Goal: Task Accomplishment & Management: Complete application form

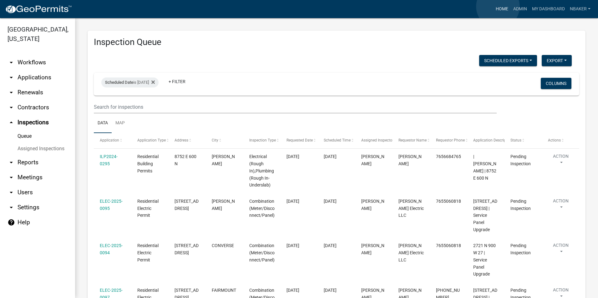
click at [498, 6] on link "Home" at bounding box center [502, 9] width 18 height 12
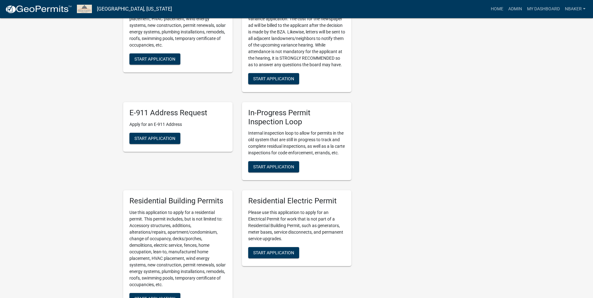
scroll to position [233, 0]
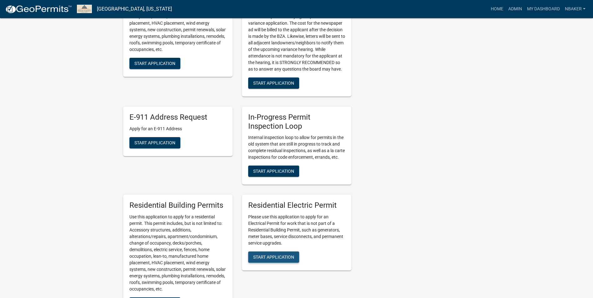
click at [269, 259] on button "Start Application" at bounding box center [273, 257] width 51 height 11
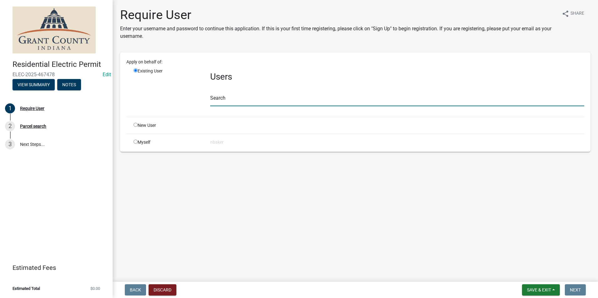
click at [245, 99] on input "text" at bounding box center [397, 99] width 374 height 13
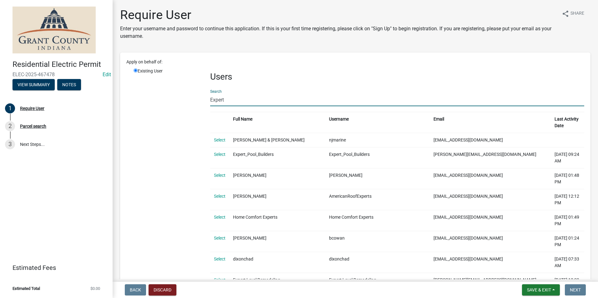
type input "Expert Electric"
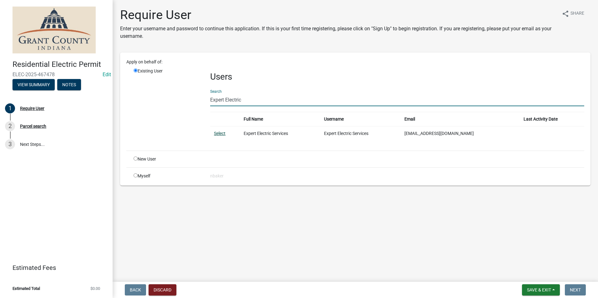
click at [223, 134] on link "Select" at bounding box center [220, 133] width 12 height 5
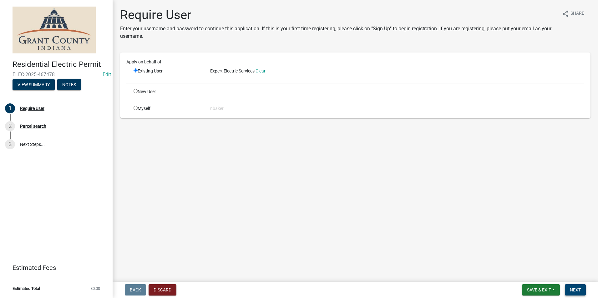
click at [582, 291] on button "Next" at bounding box center [575, 290] width 21 height 11
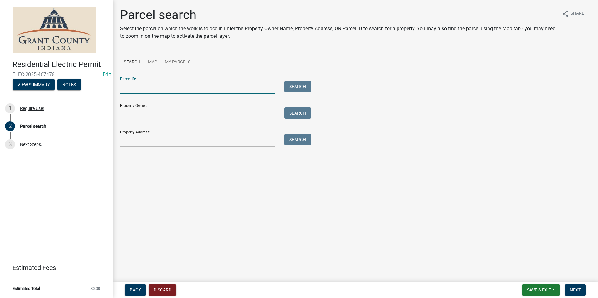
click at [164, 92] on input "Parcel ID:" at bounding box center [197, 87] width 155 height 13
paste input "27-07-15-200-001.014-001"
click at [129, 87] on input "27-07-15-200-001.014-001" at bounding box center [197, 87] width 155 height 13
type input "27-07-15-200-001.014-001"
click at [297, 92] on button "Search" at bounding box center [297, 86] width 27 height 11
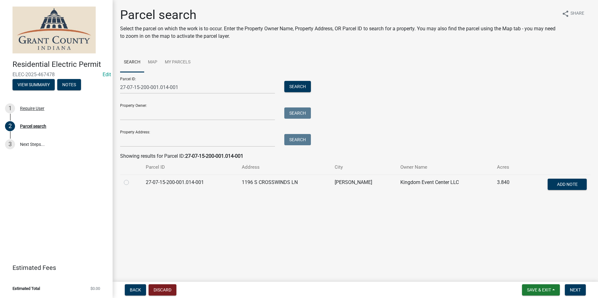
click at [131, 179] on label at bounding box center [131, 179] width 0 height 0
click at [131, 182] on input "radio" at bounding box center [133, 181] width 4 height 4
radio input "true"
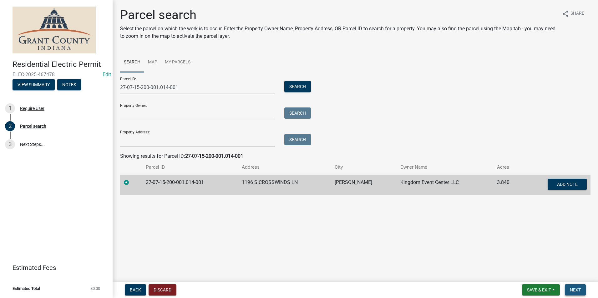
click at [572, 290] on span "Next" at bounding box center [575, 290] width 11 height 5
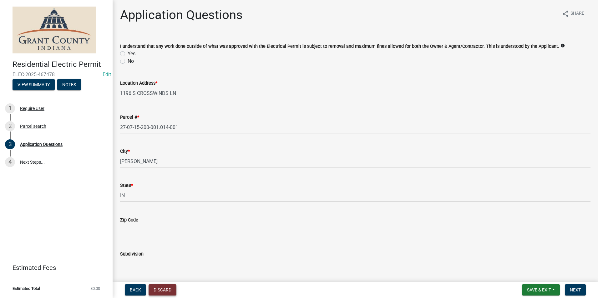
click at [159, 288] on button "Discard" at bounding box center [163, 290] width 28 height 11
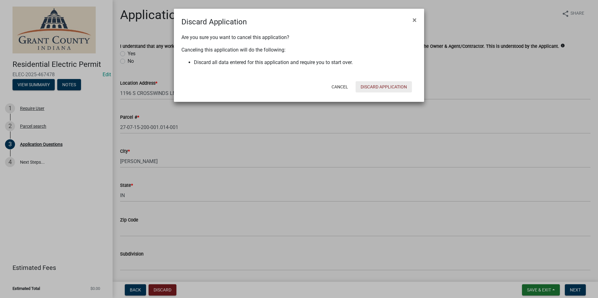
click at [388, 83] on button "Discard Application" at bounding box center [384, 86] width 56 height 11
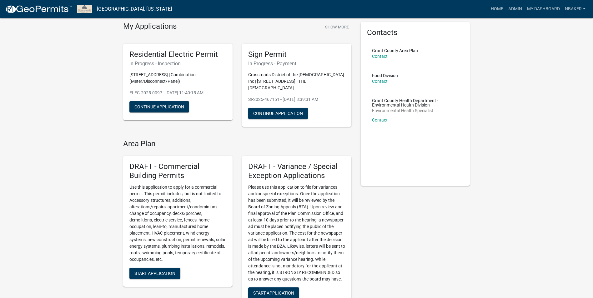
scroll to position [63, 0]
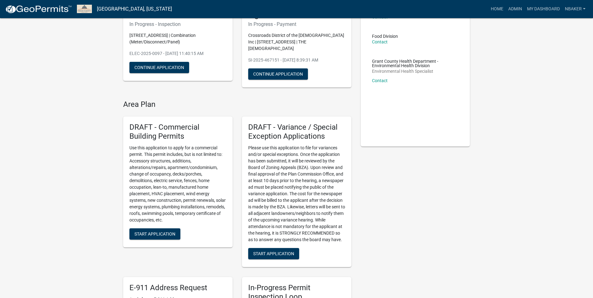
click at [161, 226] on div "DRAFT - Commercial Building Permits Use this application to apply for a commerc…" at bounding box center [177, 182] width 109 height 131
click at [161, 234] on span "Start Application" at bounding box center [154, 233] width 41 height 5
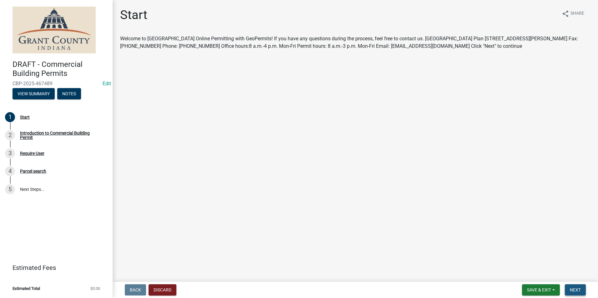
click at [574, 286] on button "Next" at bounding box center [575, 290] width 21 height 11
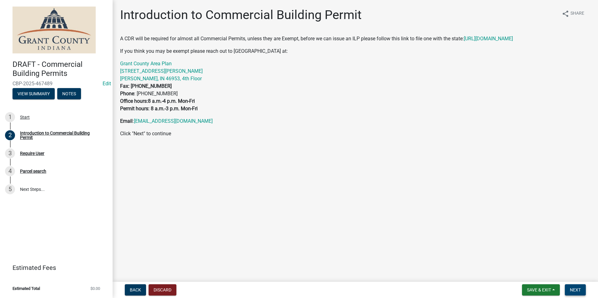
click at [577, 287] on button "Next" at bounding box center [575, 290] width 21 height 11
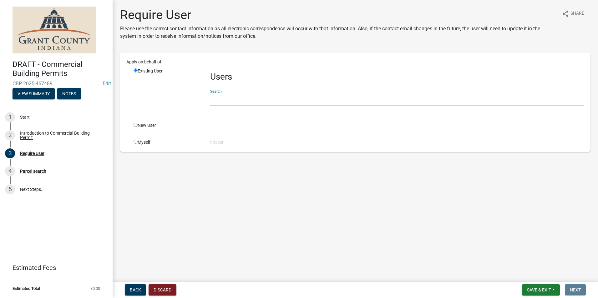
click at [223, 104] on input "text" at bounding box center [397, 99] width 374 height 13
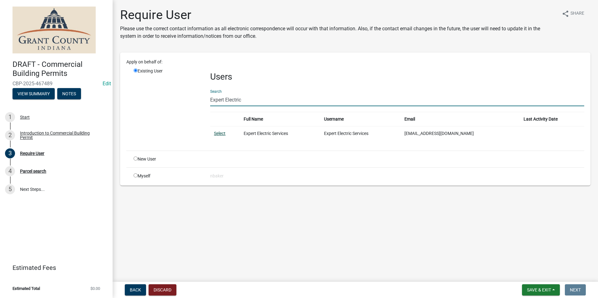
type input "Expert Electric"
click at [224, 134] on link "Select" at bounding box center [220, 133] width 12 height 5
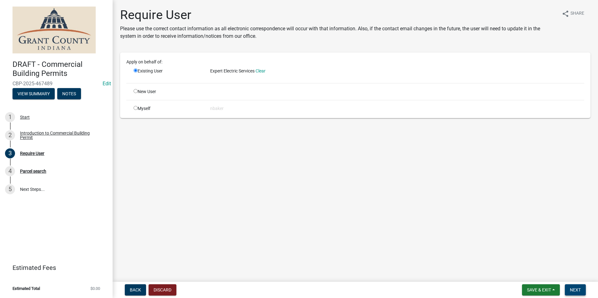
click at [578, 295] on button "Next" at bounding box center [575, 290] width 21 height 11
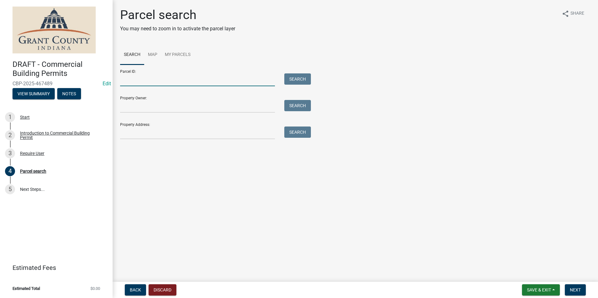
click at [158, 80] on input "Parcel ID:" at bounding box center [197, 79] width 155 height 13
paste input "27-07-15-200-001.014-001"
click at [130, 80] on input "27-07-15-200-001.014-001" at bounding box center [197, 79] width 155 height 13
type input "27-07-15-200-001.014-001"
click at [305, 79] on button "Search" at bounding box center [297, 78] width 27 height 11
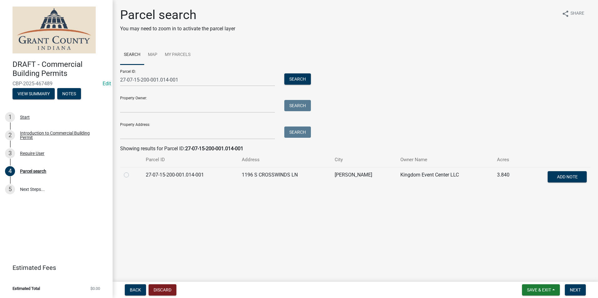
click at [131, 171] on label at bounding box center [131, 171] width 0 height 0
click at [131, 175] on input "radio" at bounding box center [133, 173] width 4 height 4
radio input "true"
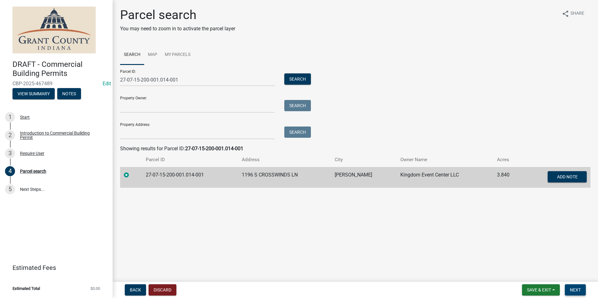
click at [578, 287] on button "Next" at bounding box center [575, 290] width 21 height 11
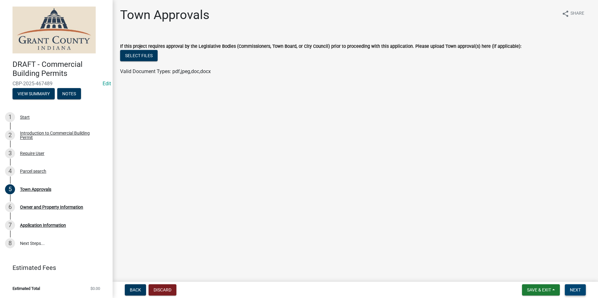
click at [572, 290] on span "Next" at bounding box center [575, 290] width 11 height 5
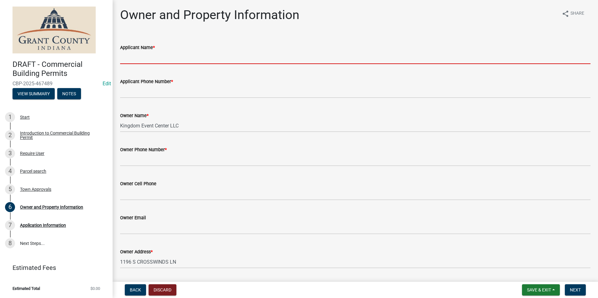
click at [190, 60] on input "Applicant Name *" at bounding box center [355, 57] width 470 height 13
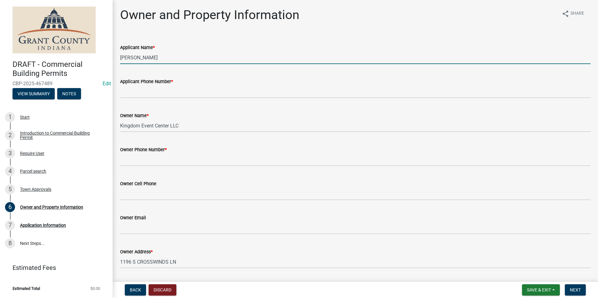
type input "Dan Young"
drag, startPoint x: 170, startPoint y: 55, endPoint x: 116, endPoint y: 54, distance: 54.4
click at [116, 54] on div "Applicant Name * Dan Young" at bounding box center [355, 49] width 480 height 29
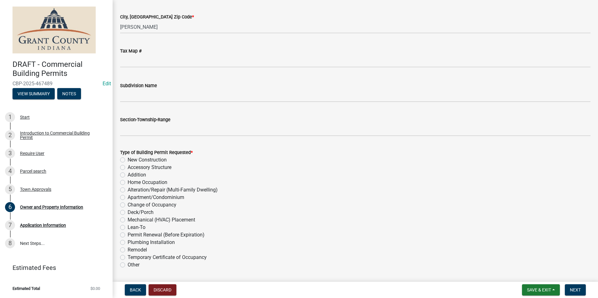
scroll to position [594, 0]
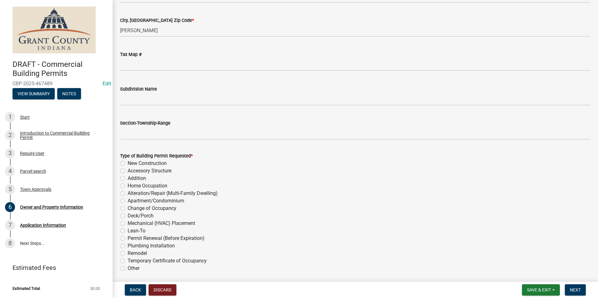
click at [128, 265] on label "Other" at bounding box center [134, 269] width 12 height 8
click at [128, 265] on input "Other" at bounding box center [130, 267] width 4 height 4
radio input "true"
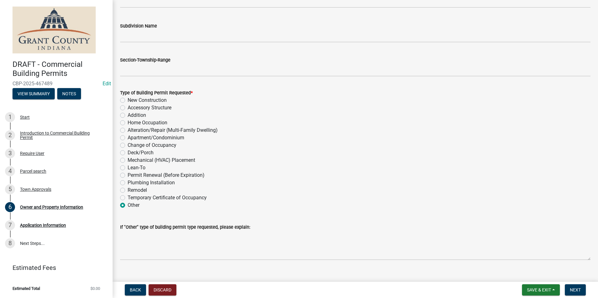
scroll to position [668, 0]
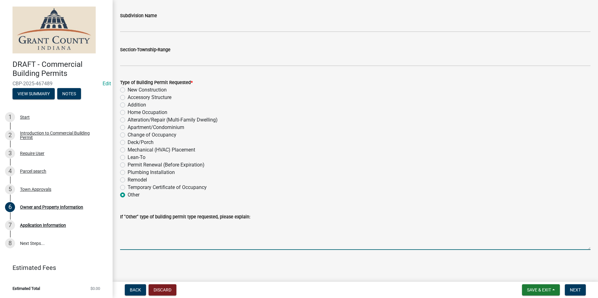
click at [155, 223] on textarea "If "Other" type of building permit type requested, please explain:" at bounding box center [355, 235] width 470 height 29
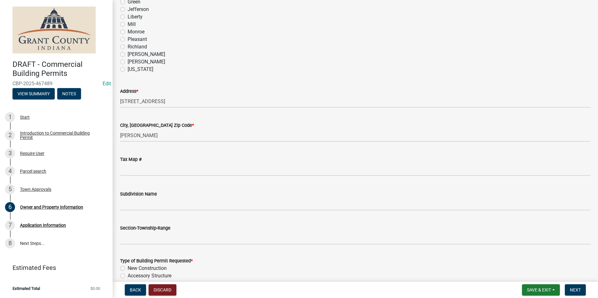
scroll to position [480, 0]
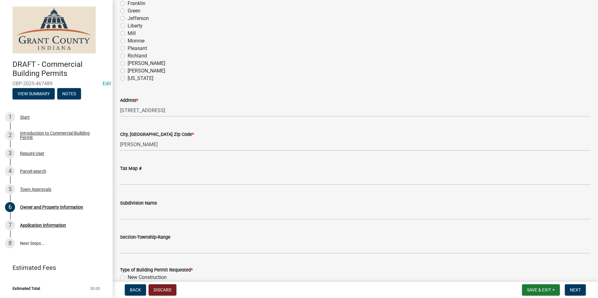
type textarea "ELECTRIC"
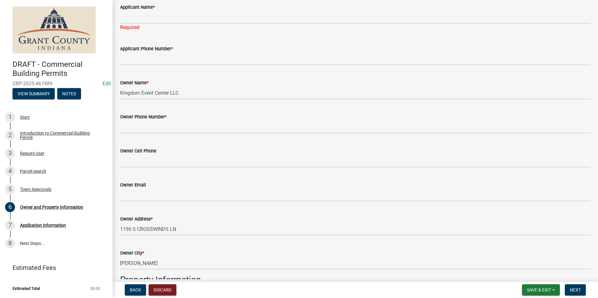
scroll to position [0, 0]
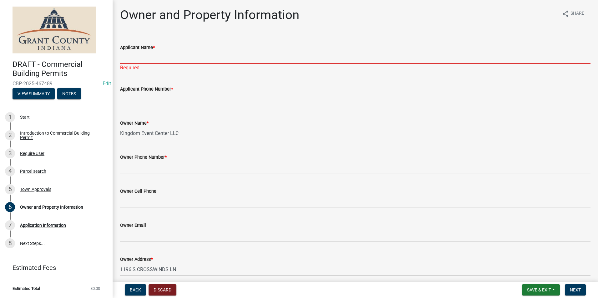
click at [160, 59] on input "Applicant Name *" at bounding box center [355, 57] width 470 height 13
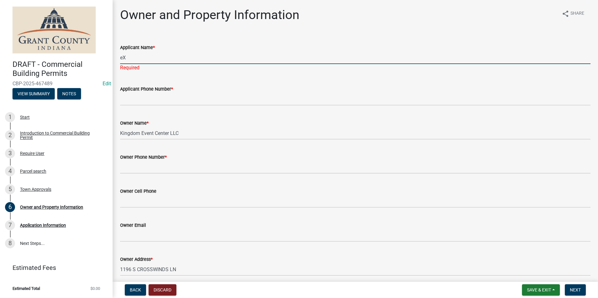
type input "e"
type input "EXPERT ELECTRIC"
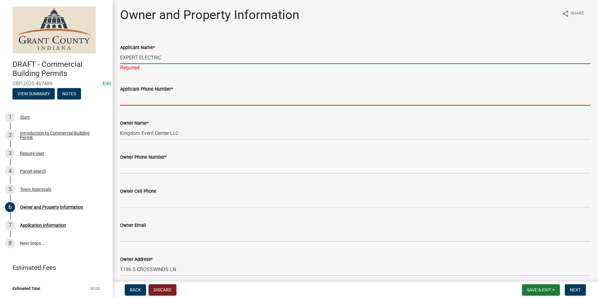
click at [150, 95] on input "Applicant Phone Number *" at bounding box center [355, 99] width 470 height 13
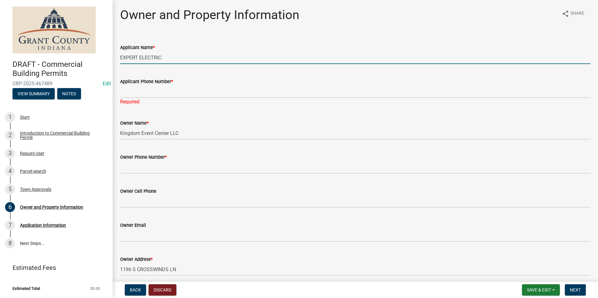
click at [191, 60] on input "EXPERT ELECTRIC" at bounding box center [355, 57] width 470 height 13
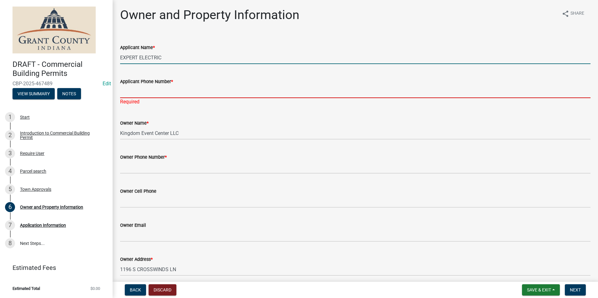
click at [136, 94] on input "Applicant Phone Number *" at bounding box center [355, 91] width 470 height 13
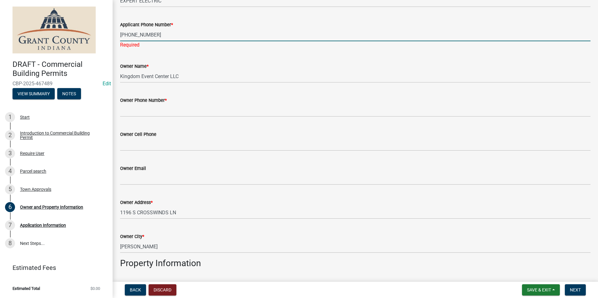
scroll to position [63, 0]
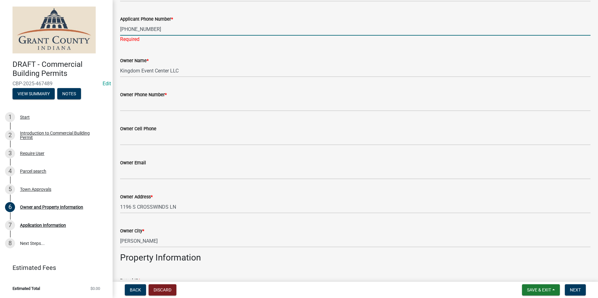
drag, startPoint x: 158, startPoint y: 28, endPoint x: 114, endPoint y: 27, distance: 44.1
type input "765-664-6642"
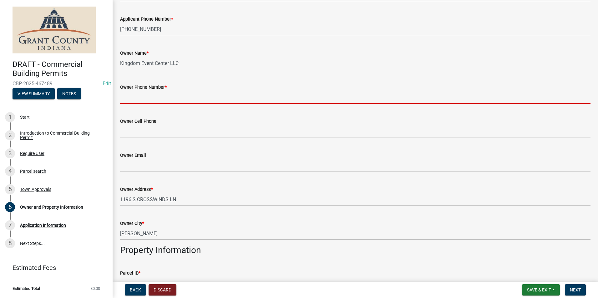
click at [160, 104] on wm-data-entity-input "Owner Phone Number *" at bounding box center [355, 92] width 470 height 34
paste input "765-664-6642"
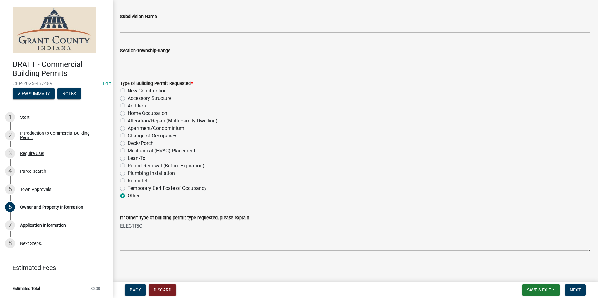
scroll to position [660, 0]
type input "765-664-6642"
click at [570, 289] on span "Next" at bounding box center [575, 290] width 11 height 5
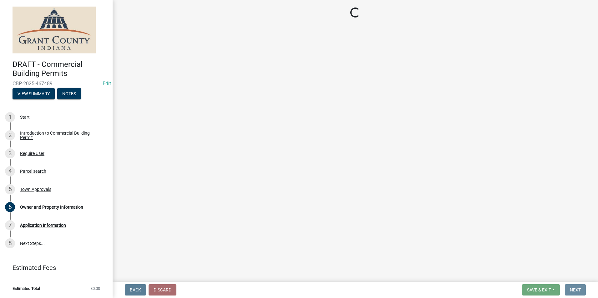
scroll to position [0, 0]
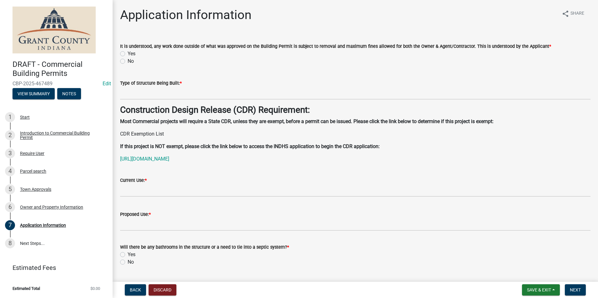
click at [128, 54] on label "Yes" at bounding box center [132, 54] width 8 height 8
click at [128, 54] on input "Yes" at bounding box center [130, 52] width 4 height 4
radio input "true"
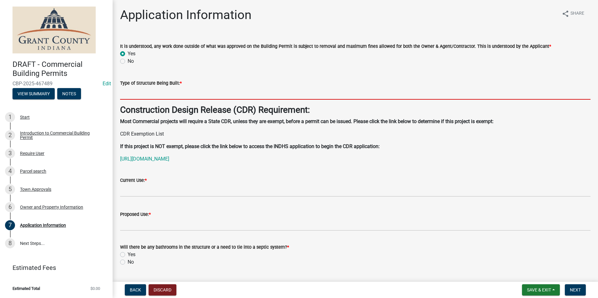
click at [150, 98] on input "Type of Structure Being Built: *" at bounding box center [355, 93] width 470 height 13
click at [229, 74] on div "Type of Structure Being Built: *" at bounding box center [355, 85] width 470 height 29
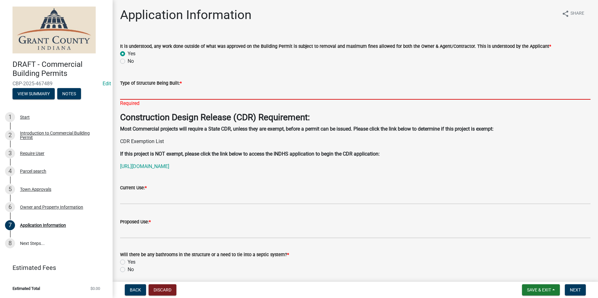
click at [163, 91] on input "Type of Structure Being Built: *" at bounding box center [355, 93] width 470 height 13
type input "N/A"
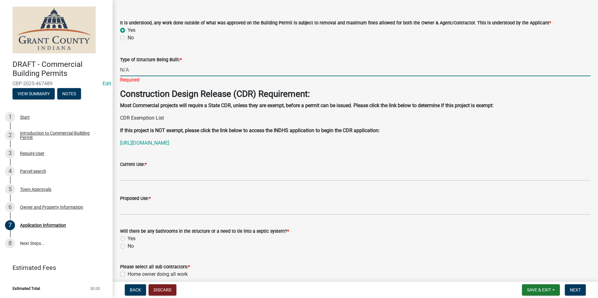
scroll to position [31, 0]
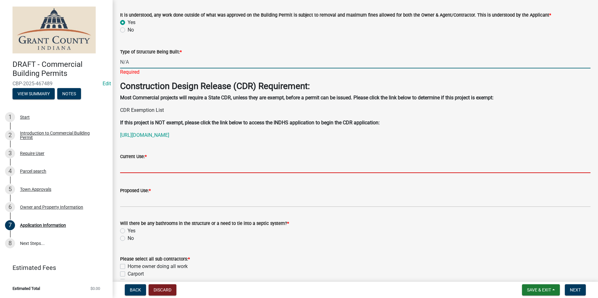
click at [155, 161] on input "Current Use: *" at bounding box center [355, 166] width 470 height 13
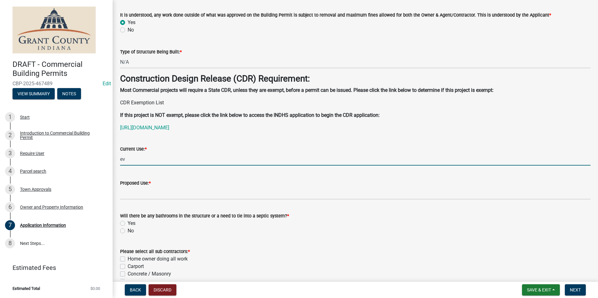
type input "e"
type input "EVENT CENTER"
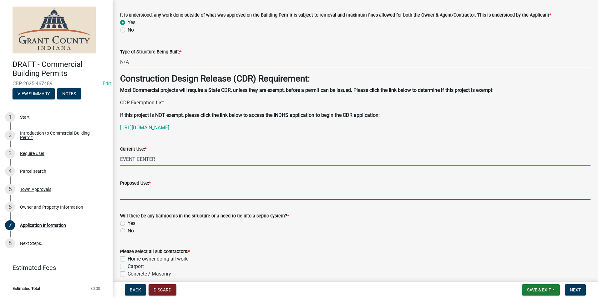
click at [155, 194] on input "Proposed Use: *" at bounding box center [355, 193] width 470 height 13
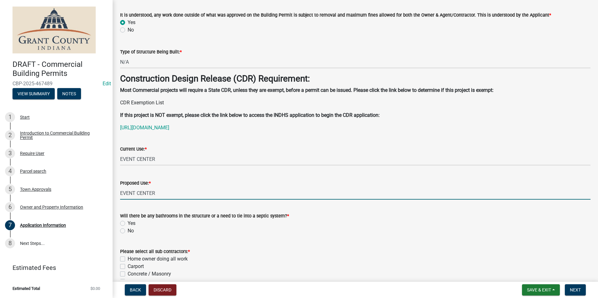
type input "EVENT CENTER"
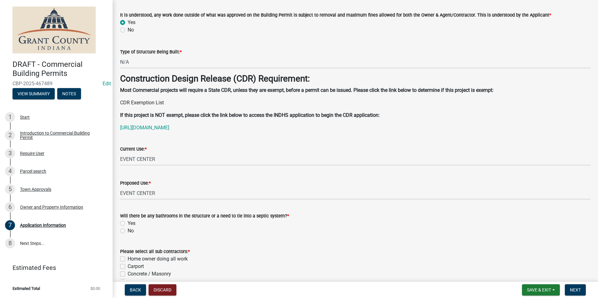
click at [128, 230] on label "No" at bounding box center [131, 231] width 6 height 8
click at [128, 230] on input "No" at bounding box center [130, 229] width 4 height 4
radio input "true"
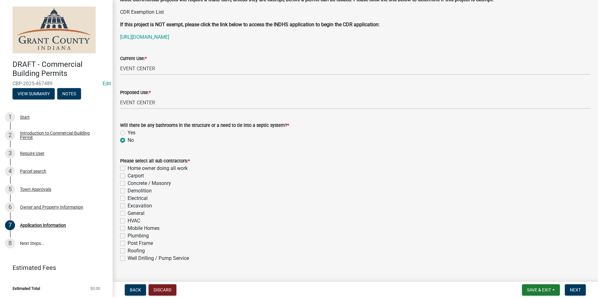
scroll to position [125, 0]
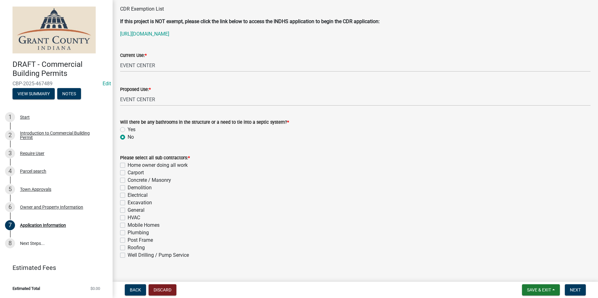
click at [128, 196] on label "Electrical" at bounding box center [138, 196] width 20 height 8
click at [128, 196] on input "Electrical" at bounding box center [130, 194] width 4 height 4
checkbox input "true"
checkbox input "false"
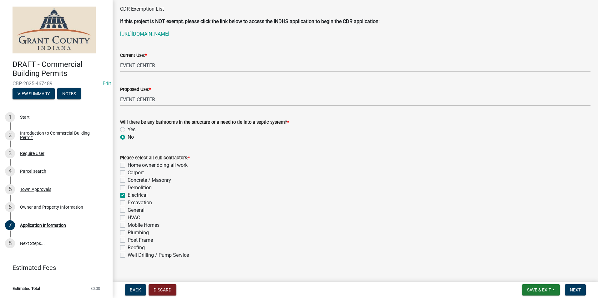
checkbox input "false"
checkbox input "true"
checkbox input "false"
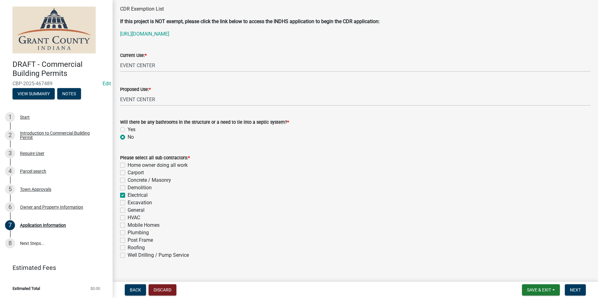
checkbox input "false"
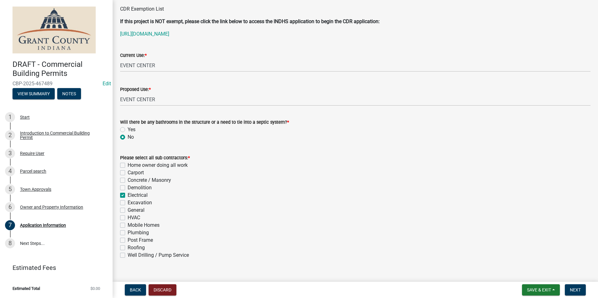
checkbox input "false"
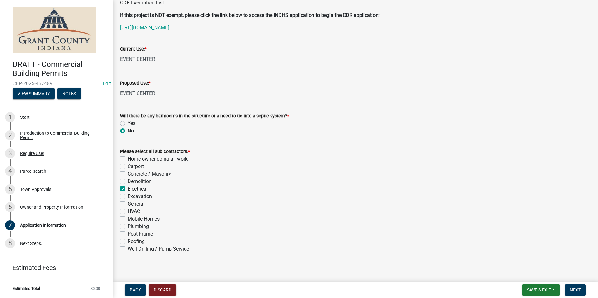
scroll to position [135, 0]
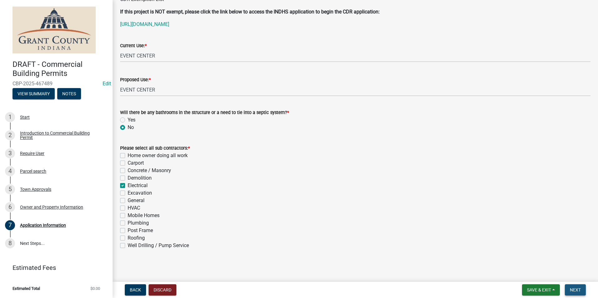
click at [571, 292] on span "Next" at bounding box center [575, 290] width 11 height 5
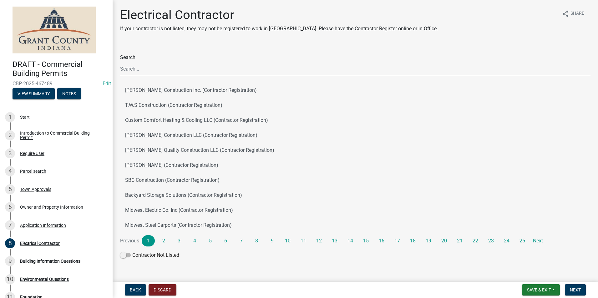
click at [270, 63] on input "Search" at bounding box center [355, 69] width 470 height 13
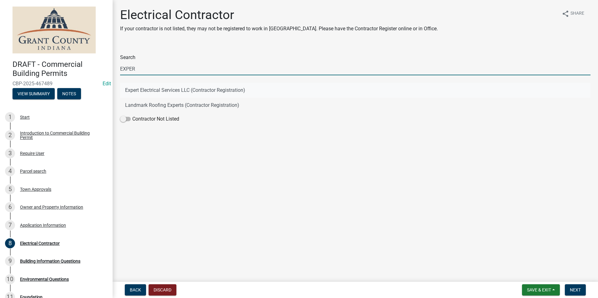
type input "EXPER"
click at [128, 93] on button "Expert Electrical Services LLC (Contractor Registration)" at bounding box center [355, 90] width 470 height 15
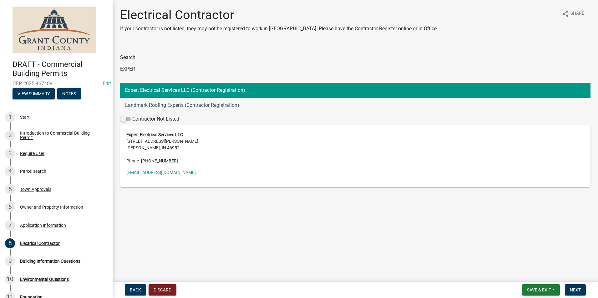
click at [182, 92] on button "Expert Electrical Services LLC (Contractor Registration)" at bounding box center [355, 90] width 470 height 15
click at [571, 292] on span "Next" at bounding box center [575, 290] width 11 height 5
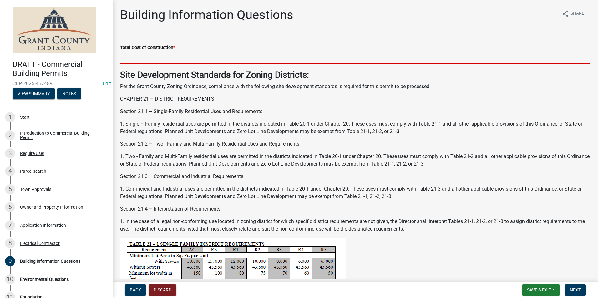
click at [201, 58] on input "text" at bounding box center [355, 57] width 470 height 13
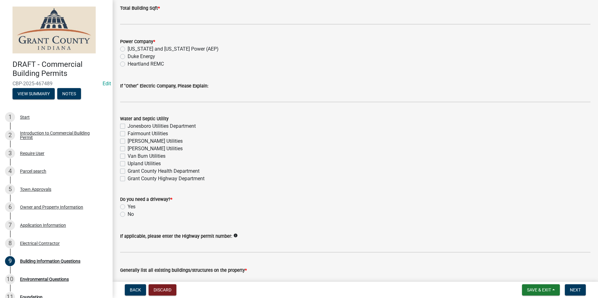
scroll to position [1147, 0]
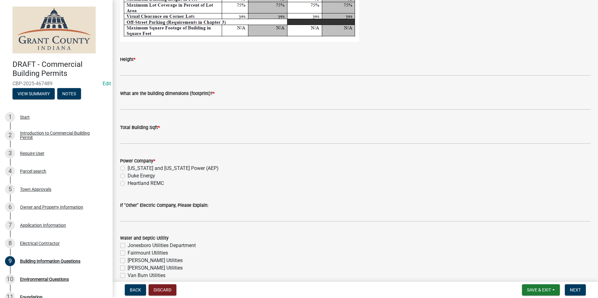
type input "5000"
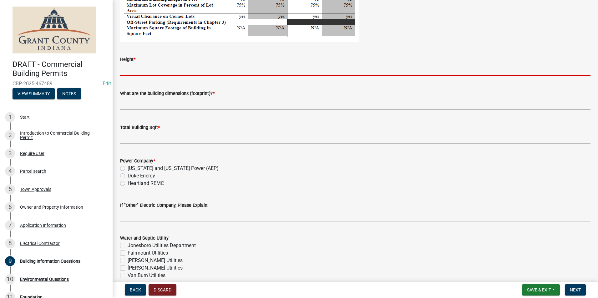
click at [197, 73] on input "Height *" at bounding box center [355, 69] width 470 height 13
type input "N/A"
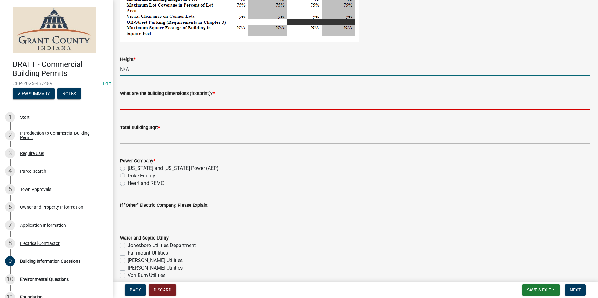
click at [173, 104] on input "What are the building dimensions (footprint)? *" at bounding box center [355, 103] width 470 height 13
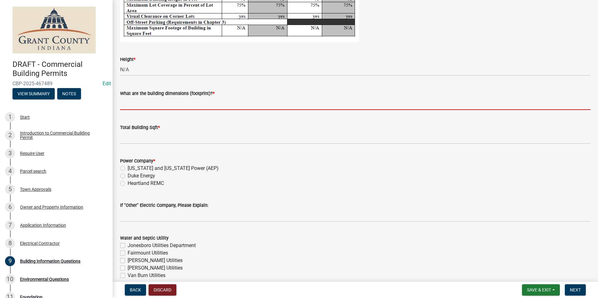
type input "N/A"
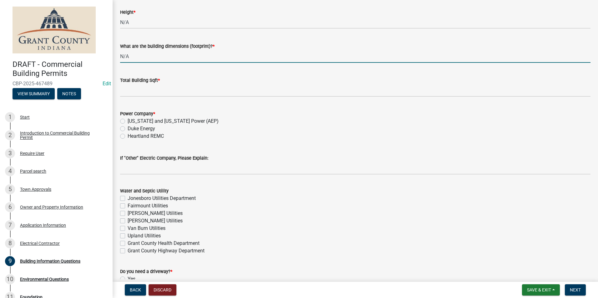
scroll to position [1241, 0]
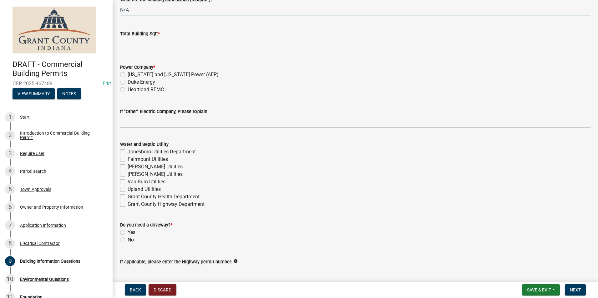
click at [159, 45] on input "text" at bounding box center [355, 44] width 470 height 13
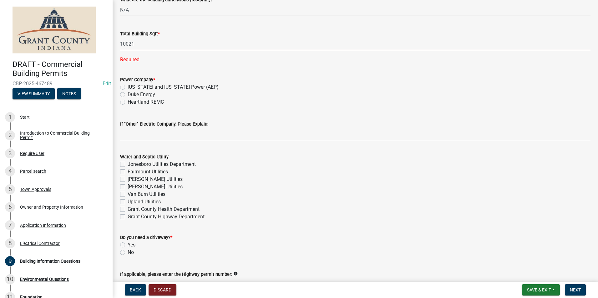
type input "10021"
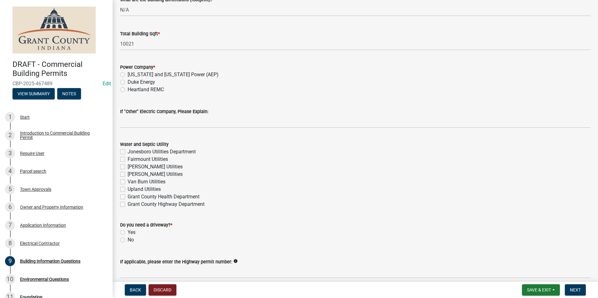
click at [121, 88] on div "Power Company * Indiana and Michigan Power (AEP) Duke Energy Heartland REMC" at bounding box center [355, 78] width 470 height 30
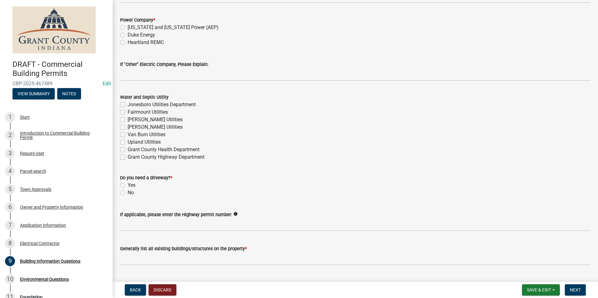
scroll to position [1304, 0]
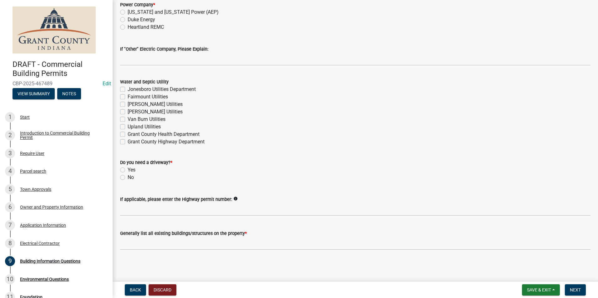
click at [128, 177] on label "No" at bounding box center [131, 178] width 6 height 8
click at [128, 177] on input "No" at bounding box center [130, 176] width 4 height 4
radio input "true"
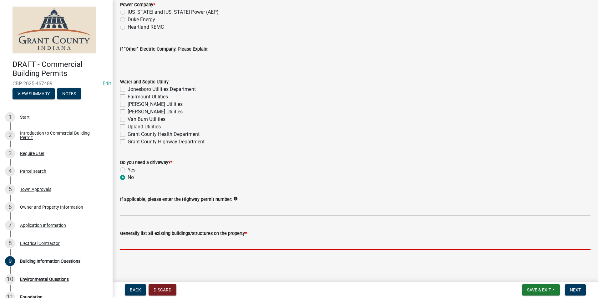
click at [265, 242] on input "Generally list all existing buildings/structures on the property *" at bounding box center [355, 243] width 470 height 13
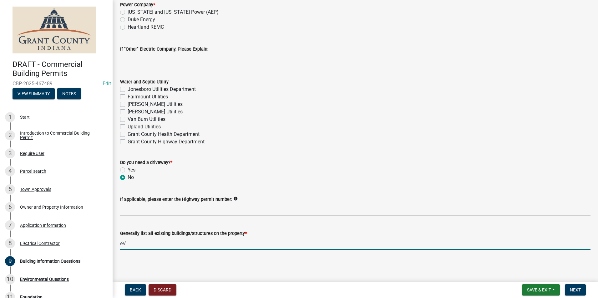
type input "e"
type input "EVENT CENTER BUILDING"
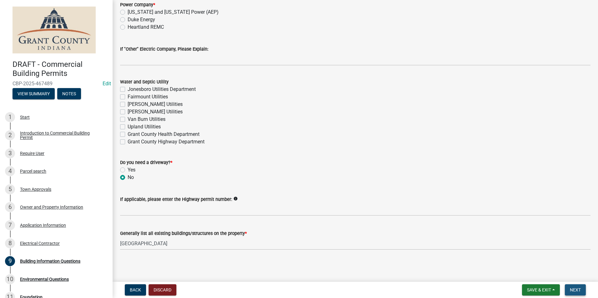
click at [575, 291] on span "Next" at bounding box center [575, 290] width 11 height 5
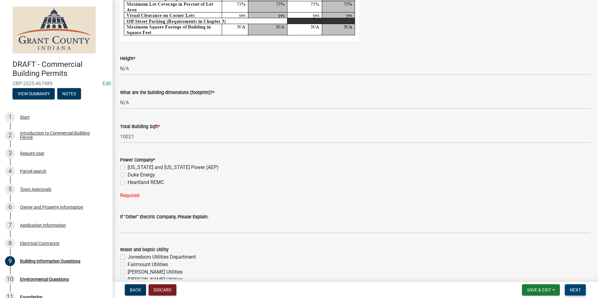
scroll to position [1210, 0]
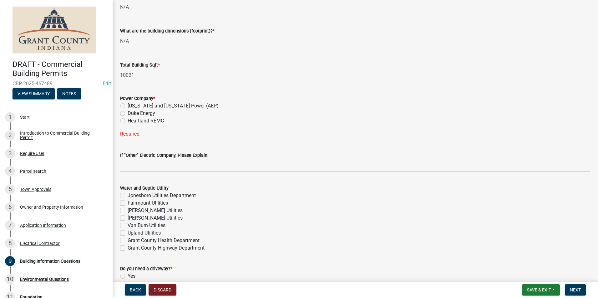
click at [128, 107] on label "Indiana and Michigan Power (AEP)" at bounding box center [173, 106] width 91 height 8
click at [128, 106] on input "Indiana and Michigan Power (AEP)" at bounding box center [130, 104] width 4 height 4
radio input "true"
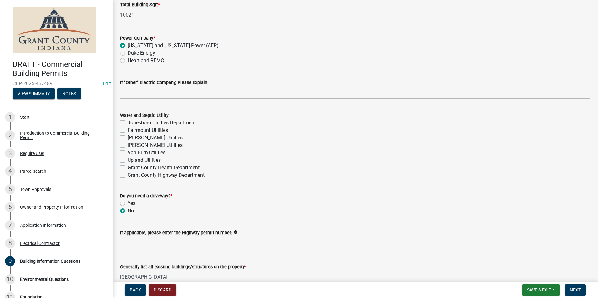
scroll to position [1304, 0]
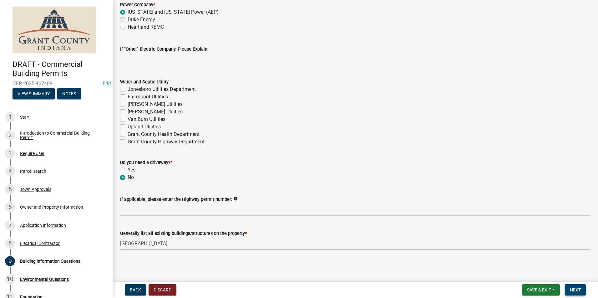
click at [580, 288] on span "Next" at bounding box center [575, 290] width 11 height 5
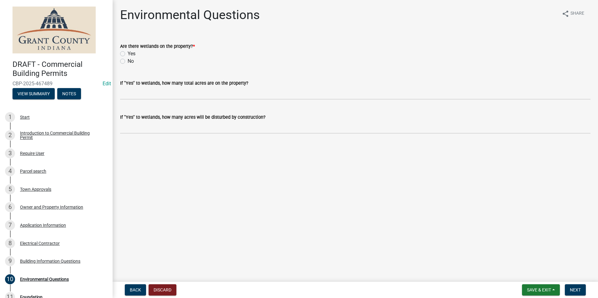
click at [128, 63] on label "No" at bounding box center [131, 62] width 6 height 8
click at [128, 62] on input "No" at bounding box center [130, 60] width 4 height 4
radio input "true"
click at [584, 286] on button "Next" at bounding box center [575, 290] width 21 height 11
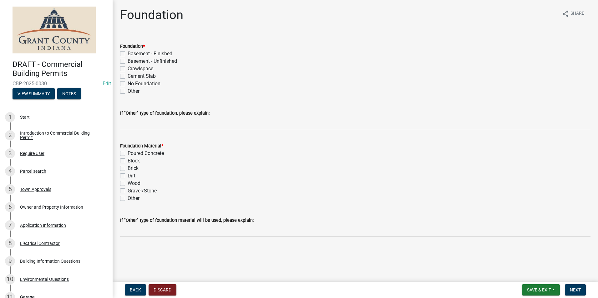
click at [128, 84] on label "No Foundation" at bounding box center [144, 84] width 33 height 8
click at [128, 84] on input "No Foundation" at bounding box center [130, 82] width 4 height 4
checkbox input "true"
checkbox input "false"
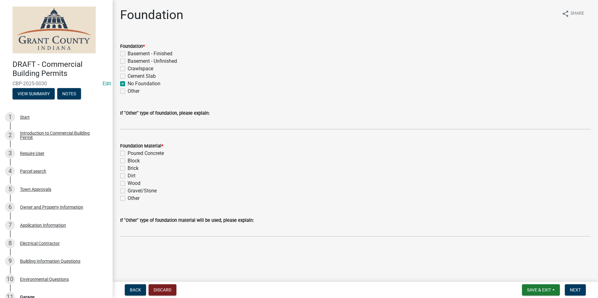
checkbox input "false"
checkbox input "true"
checkbox input "false"
click at [128, 200] on label "Other" at bounding box center [134, 199] width 12 height 8
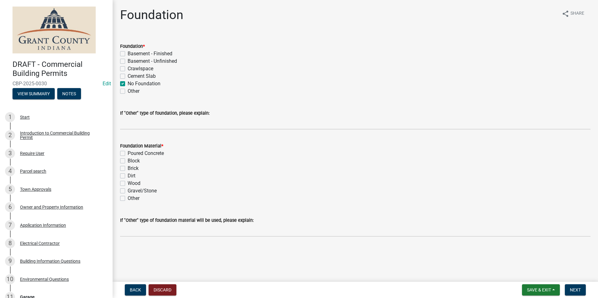
click at [128, 199] on input "Other" at bounding box center [130, 197] width 4 height 4
checkbox input "true"
checkbox input "false"
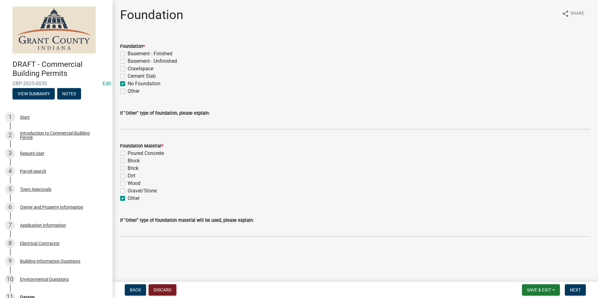
checkbox input "false"
checkbox input "true"
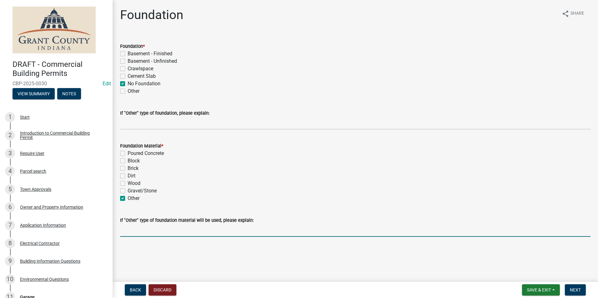
click at [152, 226] on input "If "Other" type of foundation material will be used, please explain:" at bounding box center [355, 230] width 470 height 13
type input "N/A - DOING ELECTRICAL WORK INSIDE"
click at [580, 291] on span "Next" at bounding box center [575, 290] width 11 height 5
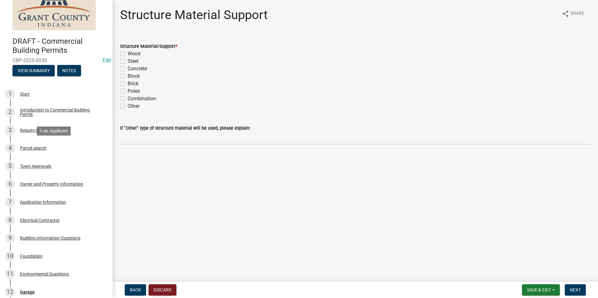
scroll to position [63, 0]
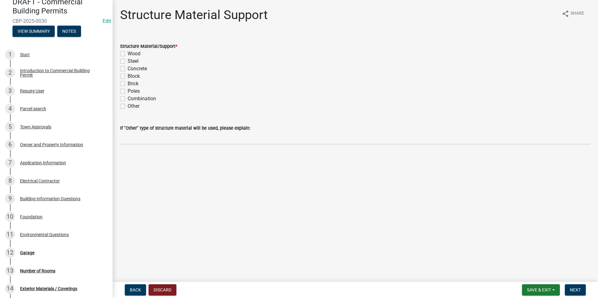
click at [128, 106] on label "Other" at bounding box center [134, 107] width 12 height 8
click at [128, 106] on input "Other" at bounding box center [130, 105] width 4 height 4
checkbox input "true"
checkbox input "false"
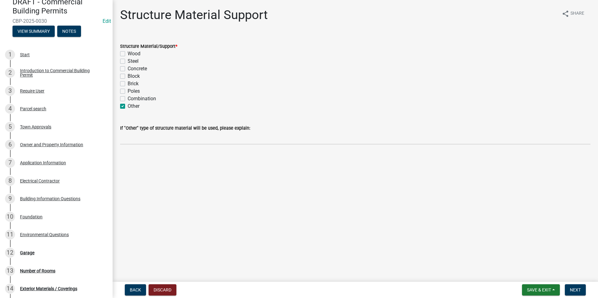
checkbox input "false"
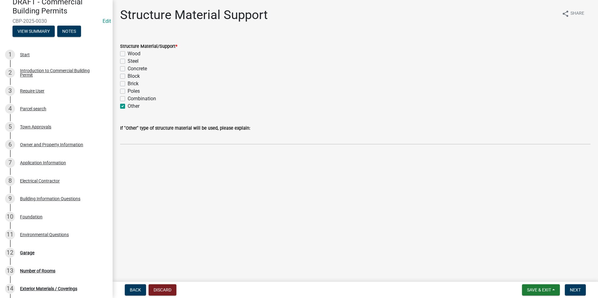
checkbox input "true"
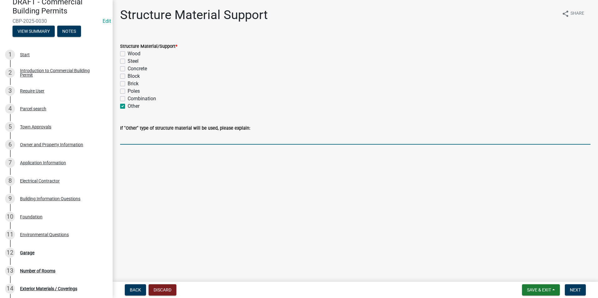
click at [146, 136] on input "If "Other" type of structure material will be used, please explain:" at bounding box center [355, 138] width 470 height 13
type input "N/A - DOING ELECTRICAL WORK ON THE COVENANT PLACE"
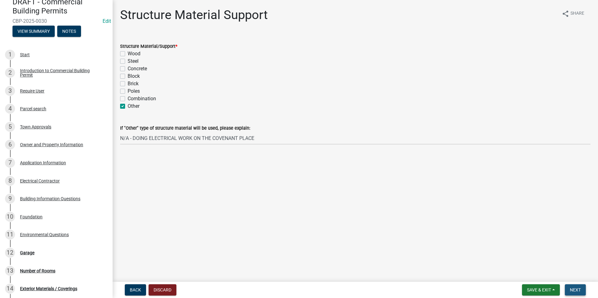
click at [578, 285] on button "Next" at bounding box center [575, 290] width 21 height 11
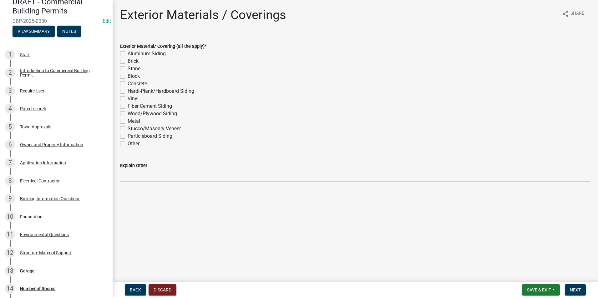
click at [128, 144] on label "Other" at bounding box center [134, 144] width 12 height 8
click at [128, 144] on input "Other" at bounding box center [130, 142] width 4 height 4
checkbox input "true"
checkbox input "false"
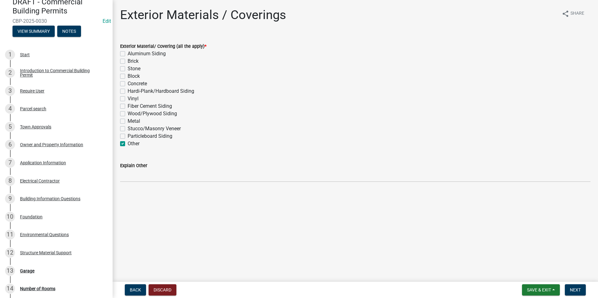
checkbox input "false"
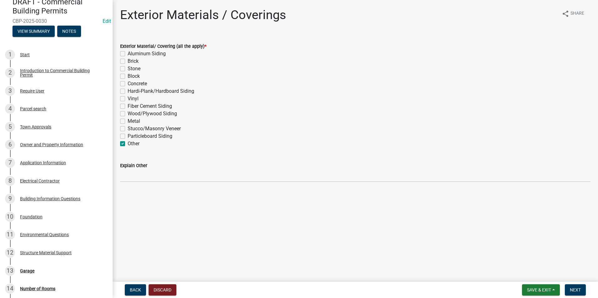
checkbox input "false"
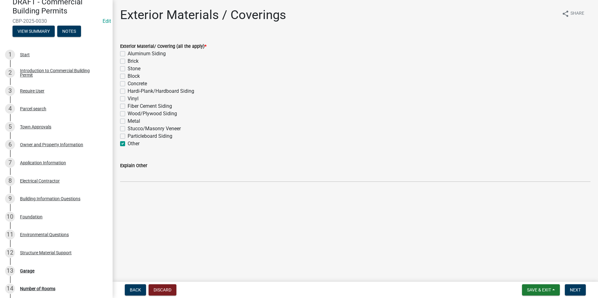
checkbox input "true"
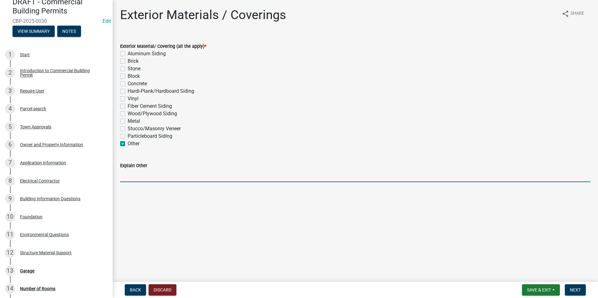
click at [148, 172] on input "Explain Other" at bounding box center [355, 175] width 470 height 13
type input "N/A - DOING ELECTRICAL WORK ON THE COVENANT PLACE"
click at [570, 285] on button "Next" at bounding box center [575, 290] width 21 height 11
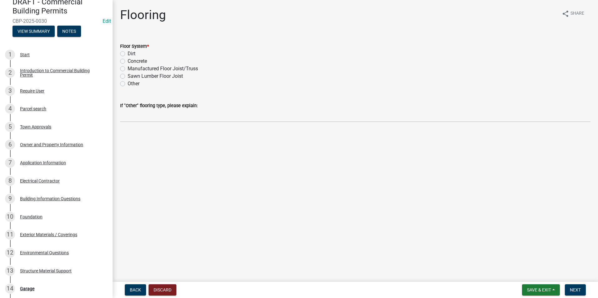
click at [128, 83] on label "Other" at bounding box center [134, 84] width 12 height 8
click at [128, 83] on input "Other" at bounding box center [130, 82] width 4 height 4
radio input "true"
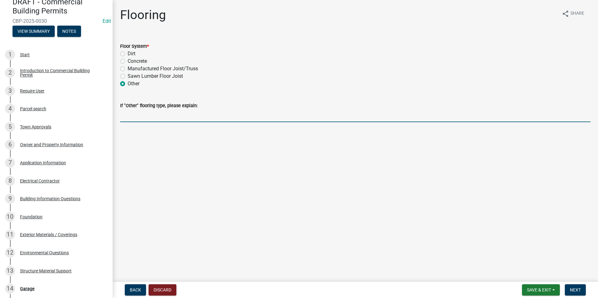
click at [140, 118] on input "If "Other" flooring type, please explain:" at bounding box center [355, 115] width 470 height 13
type input "N/A - DOING ELECTRICAL WORK ON THE COVENANT PLACE"
click at [574, 291] on span "Next" at bounding box center [575, 290] width 11 height 5
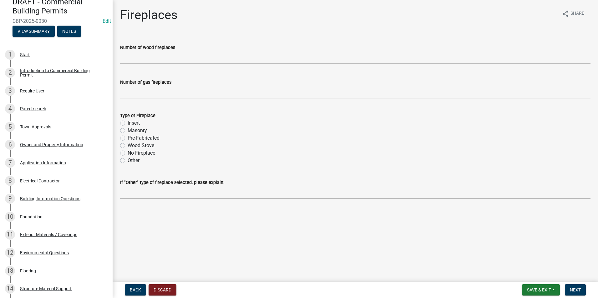
click at [128, 153] on label "No Fireplace" at bounding box center [142, 153] width 28 height 8
click at [128, 153] on input "No Fireplace" at bounding box center [130, 151] width 4 height 4
radio input "true"
click at [577, 286] on button "Next" at bounding box center [575, 290] width 21 height 11
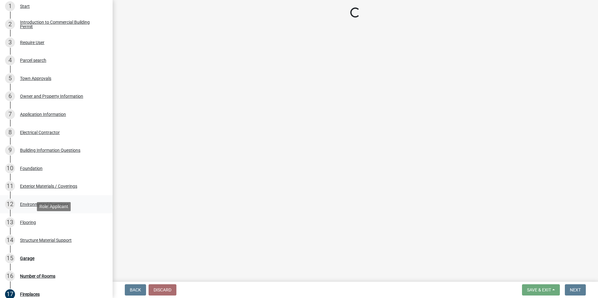
scroll to position [156, 0]
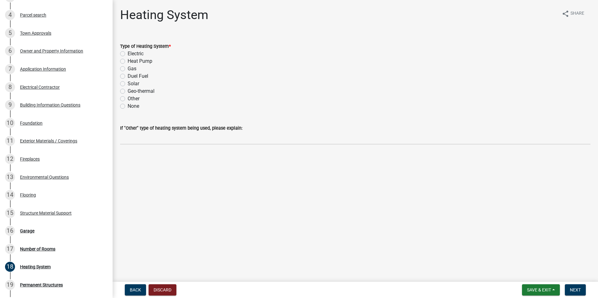
click at [128, 106] on label "None" at bounding box center [134, 107] width 12 height 8
click at [128, 106] on input "None" at bounding box center [130, 105] width 4 height 4
radio input "true"
click at [582, 289] on button "Next" at bounding box center [575, 290] width 21 height 11
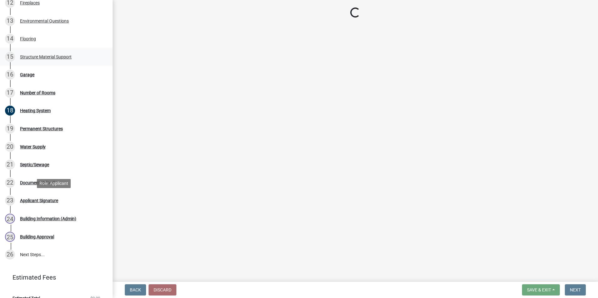
scroll to position [322, 0]
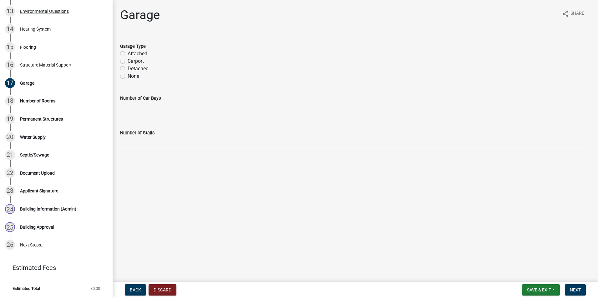
click at [128, 77] on label "None" at bounding box center [134, 77] width 12 height 8
click at [128, 77] on input "None" at bounding box center [130, 75] width 4 height 4
radio input "true"
click at [581, 288] on button "Next" at bounding box center [575, 290] width 21 height 11
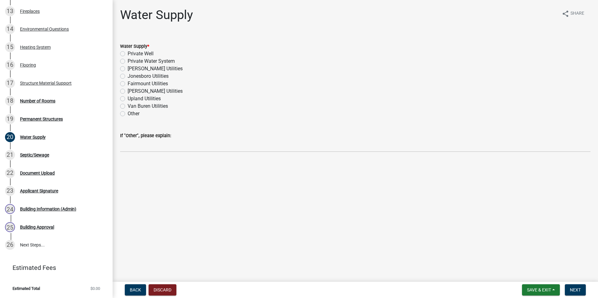
click at [128, 113] on label "Other" at bounding box center [134, 114] width 12 height 8
click at [128, 113] on input "Other" at bounding box center [130, 112] width 4 height 4
radio input "true"
click at [578, 288] on span "Next" at bounding box center [575, 290] width 11 height 5
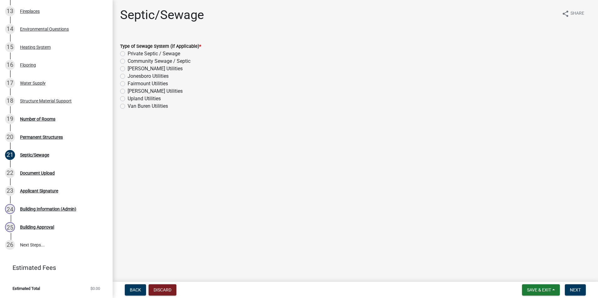
drag, startPoint x: 123, startPoint y: 54, endPoint x: 137, endPoint y: 60, distance: 15.7
click at [128, 54] on label "Private Septic / Sewage" at bounding box center [154, 54] width 53 height 8
click at [128, 54] on input "Private Septic / Sewage" at bounding box center [130, 52] width 4 height 4
radio input "true"
click at [577, 286] on nav "Back Discard Save & Exit Save Save & Exit Next" at bounding box center [355, 290] width 485 height 16
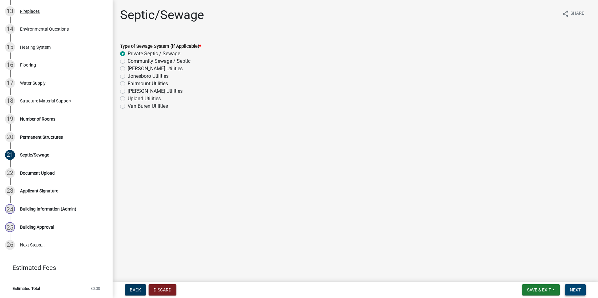
click at [577, 288] on span "Next" at bounding box center [575, 290] width 11 height 5
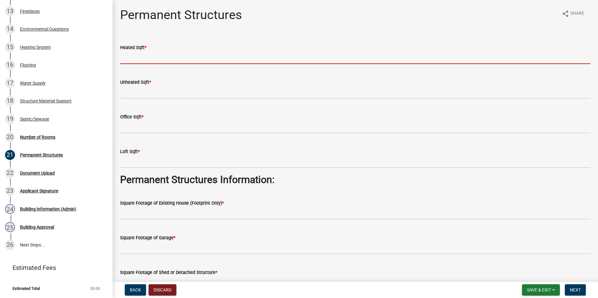
click at [149, 62] on input "text" at bounding box center [355, 57] width 470 height 13
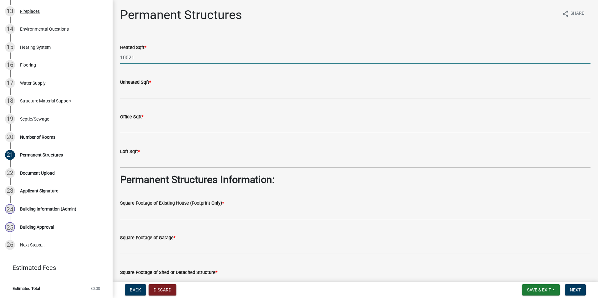
type input "10021"
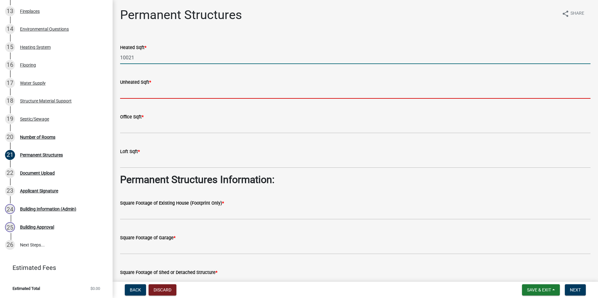
click at [146, 93] on input "text" at bounding box center [355, 92] width 470 height 13
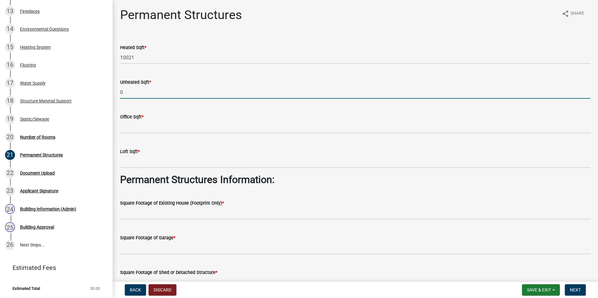
type input "0"
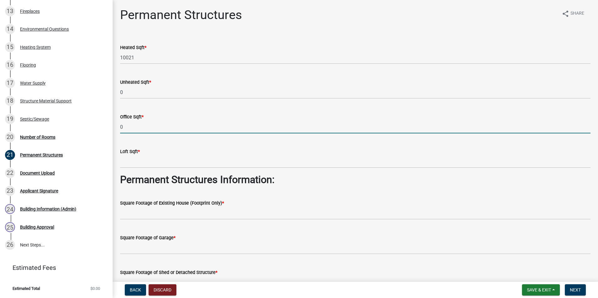
type input "0"
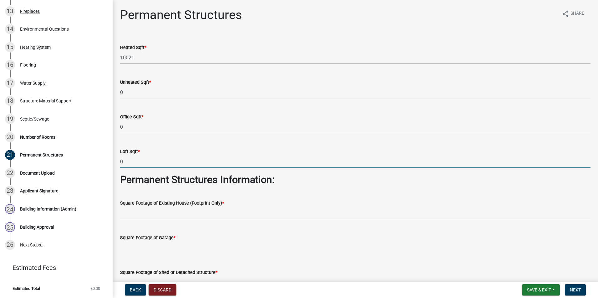
type input "0"
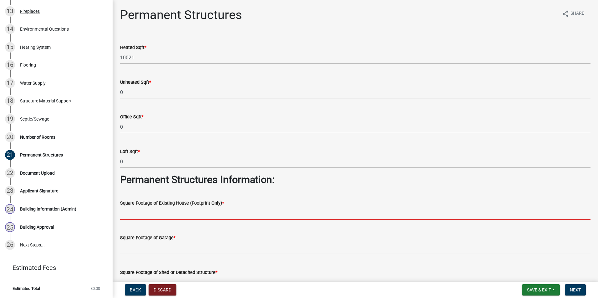
click at [219, 215] on input "text" at bounding box center [355, 213] width 470 height 13
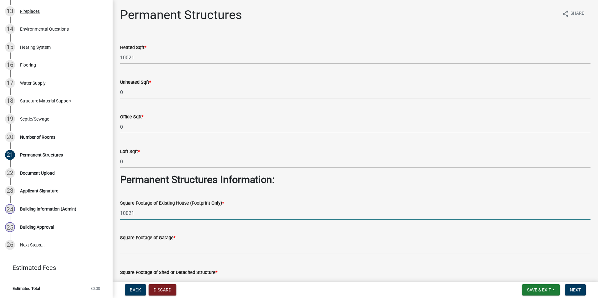
type input "10021"
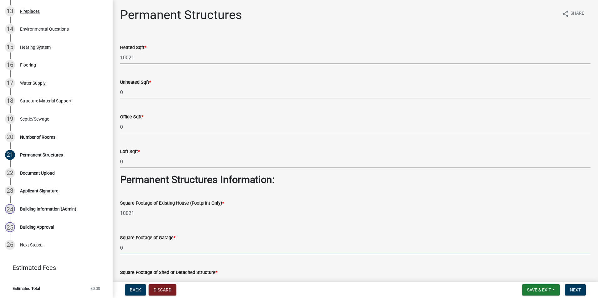
type input "0"
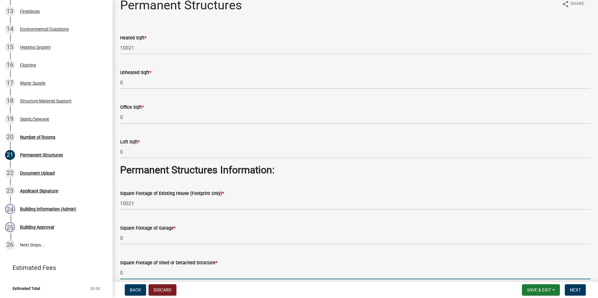
type input "0"
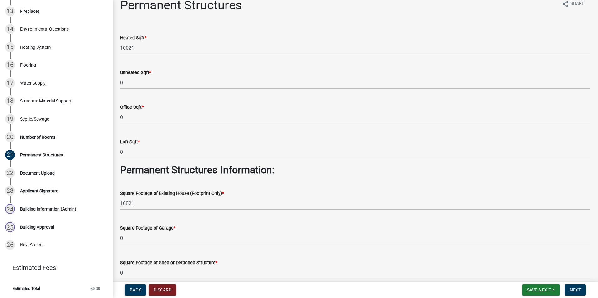
scroll to position [178, 0]
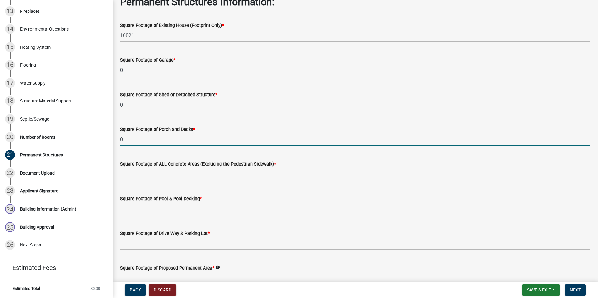
type input "0"
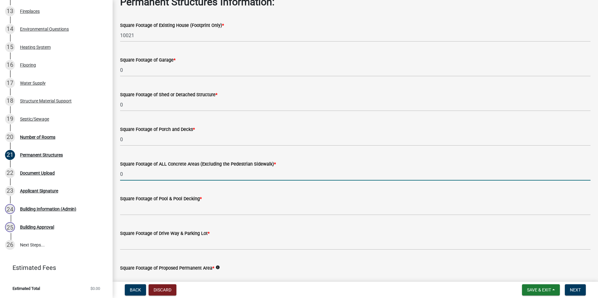
type input "0"
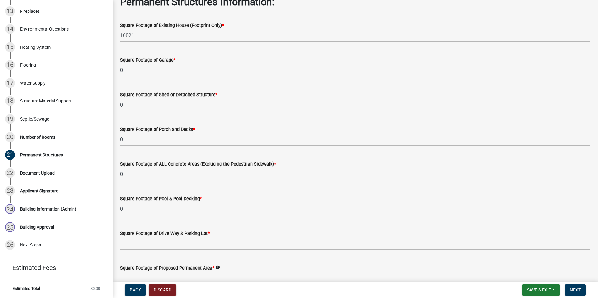
type input "0"
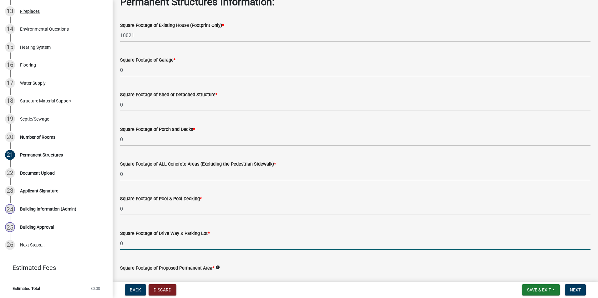
type input "0"
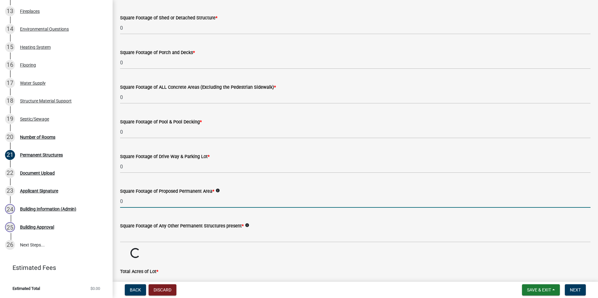
scroll to position [277, 0]
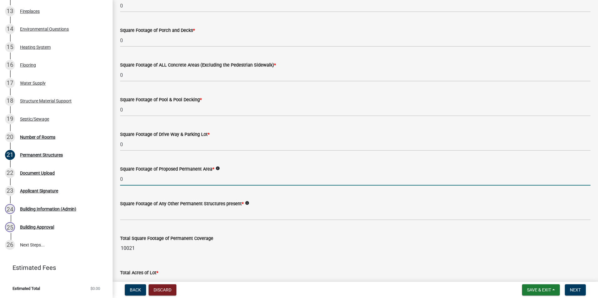
type input "0"
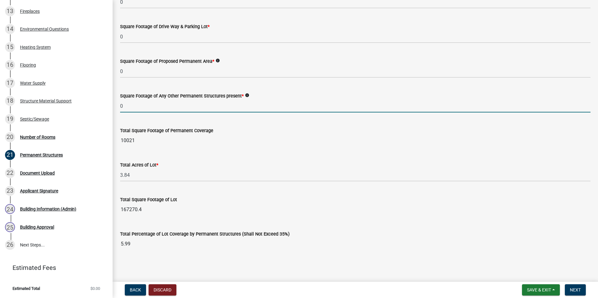
scroll to position [386, 0]
type input "0"
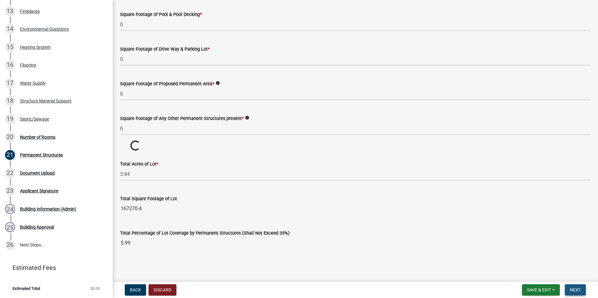
click at [570, 292] on span "Next" at bounding box center [575, 290] width 11 height 5
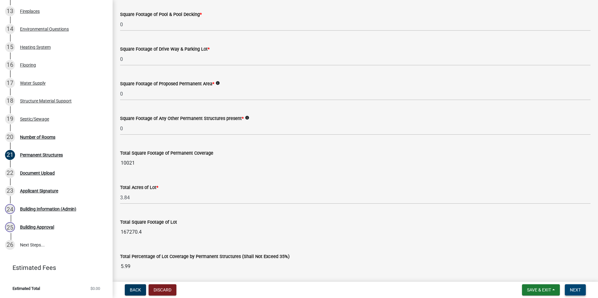
click at [572, 292] on span "Next" at bounding box center [575, 290] width 11 height 5
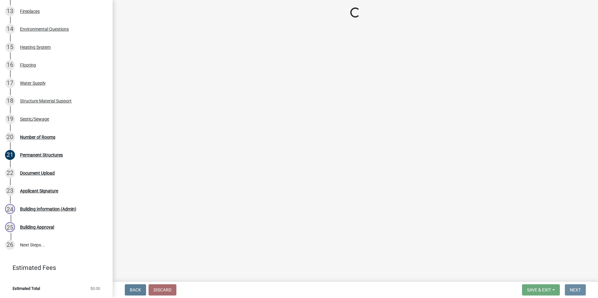
scroll to position [0, 0]
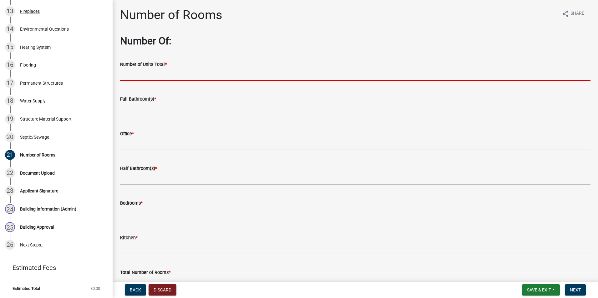
click at [182, 74] on input "text" at bounding box center [355, 74] width 470 height 13
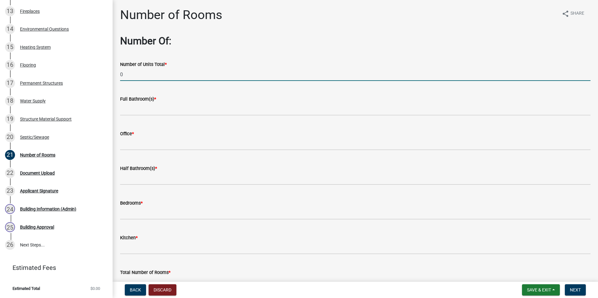
type input "0"
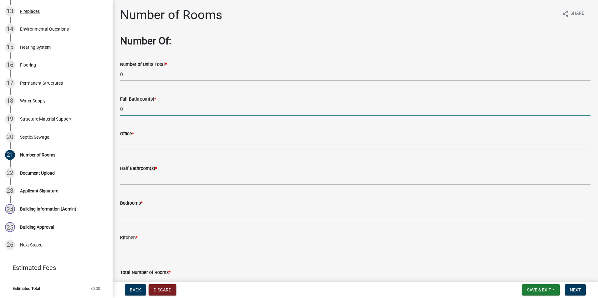
type input "0"
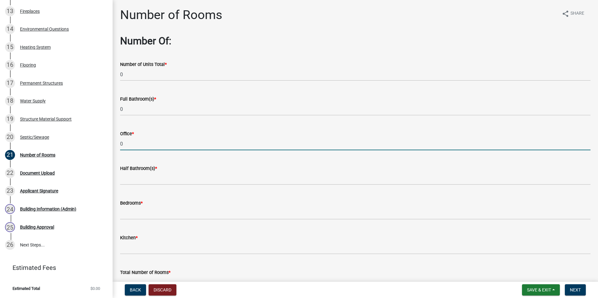
type input "0"
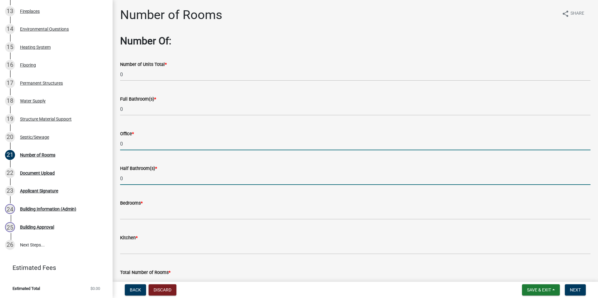
type input "0"
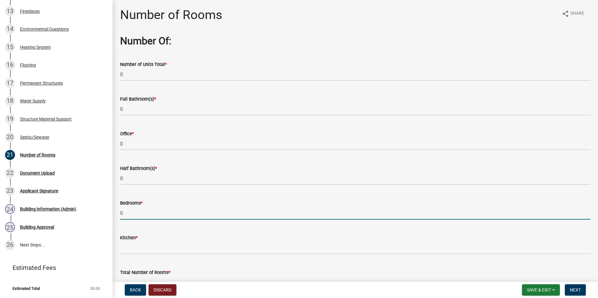
type input "0"
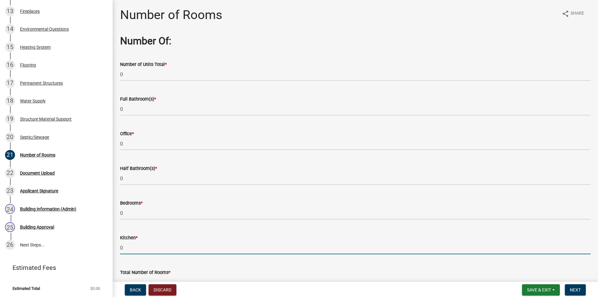
type input "0"
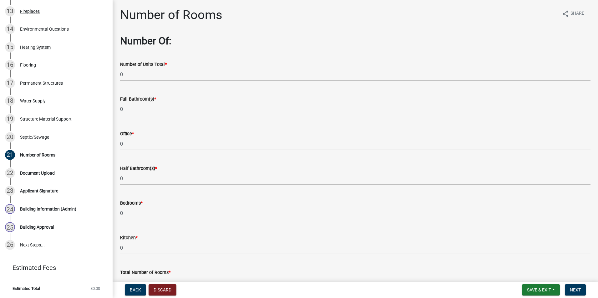
scroll to position [10, 0]
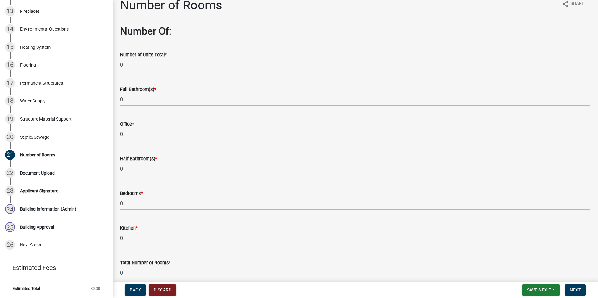
type input "0"
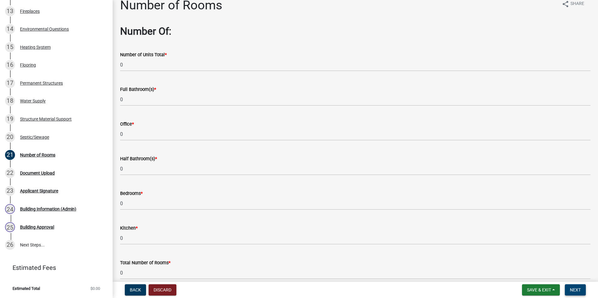
click at [576, 289] on span "Next" at bounding box center [575, 290] width 11 height 5
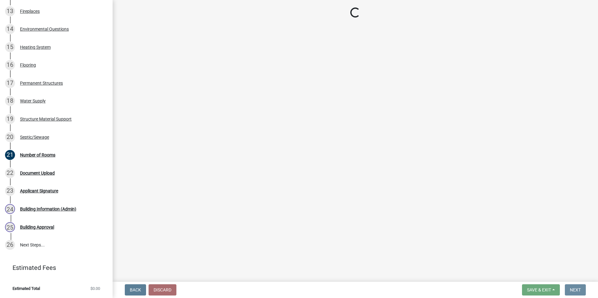
scroll to position [0, 0]
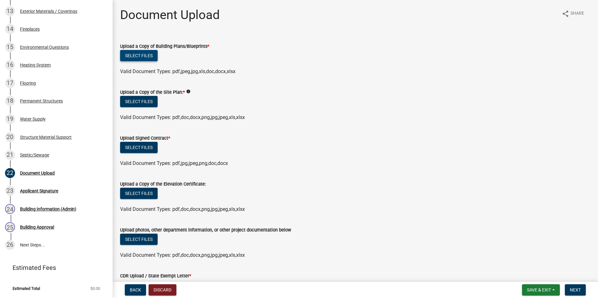
click at [151, 56] on button "Select files" at bounding box center [139, 55] width 38 height 11
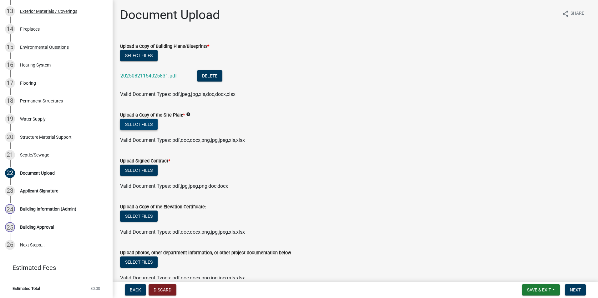
click at [152, 122] on button "Select files" at bounding box center [139, 124] width 38 height 11
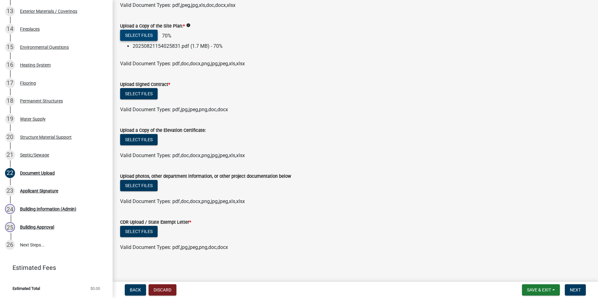
scroll to position [91, 0]
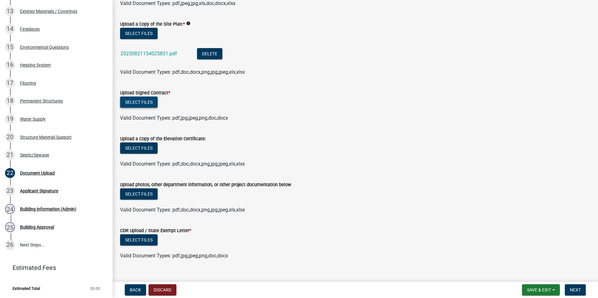
click at [150, 105] on button "Select files" at bounding box center [139, 102] width 38 height 11
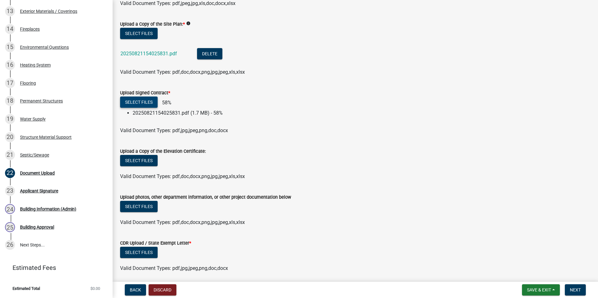
scroll to position [114, 0]
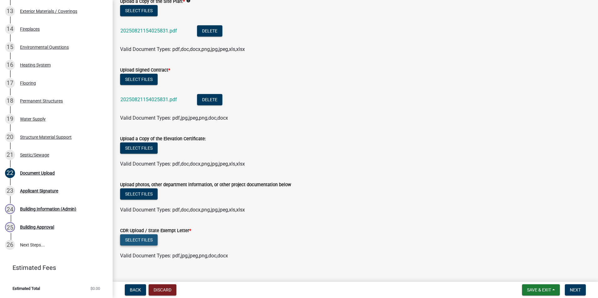
click at [147, 235] on button "Select files" at bounding box center [139, 240] width 38 height 11
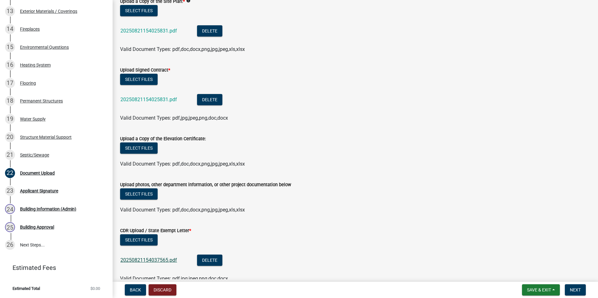
click at [167, 262] on link "20250821154037565.pdf" at bounding box center [148, 260] width 57 height 6
click at [159, 97] on link "20250821154025831.pdf" at bounding box center [148, 100] width 57 height 6
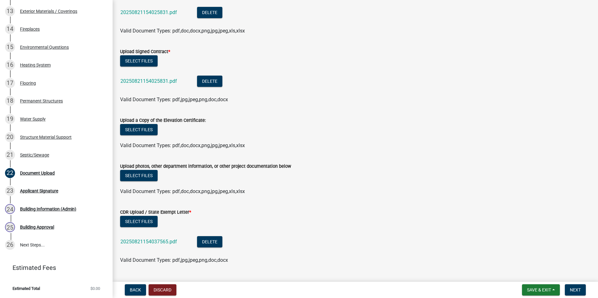
scroll to position [147, 0]
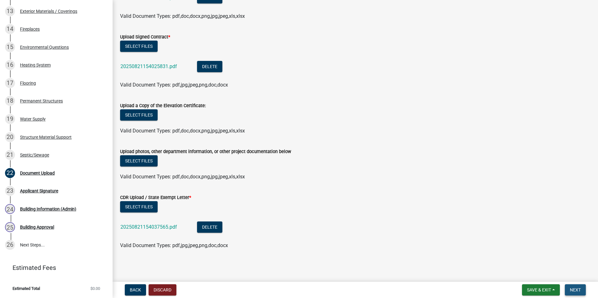
click at [577, 288] on span "Next" at bounding box center [575, 290] width 11 height 5
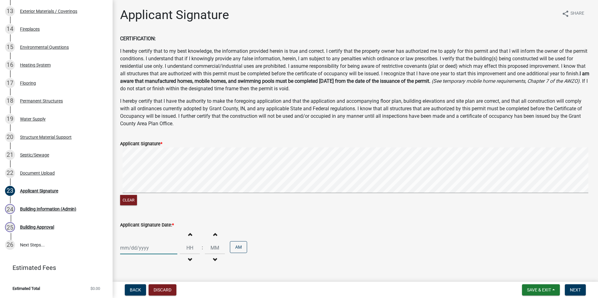
click at [143, 250] on div at bounding box center [148, 248] width 57 height 13
select select "8"
select select "2025"
click at [156, 214] on div "21" at bounding box center [156, 215] width 10 height 10
type input "08/21/2025"
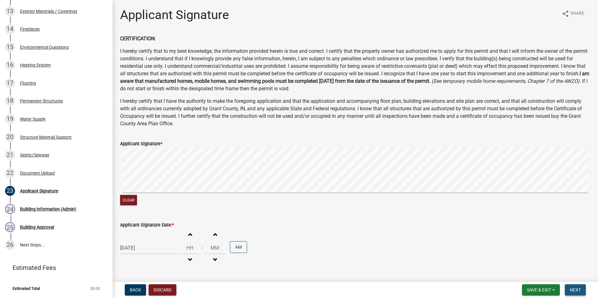
click at [578, 295] on button "Next" at bounding box center [575, 290] width 21 height 11
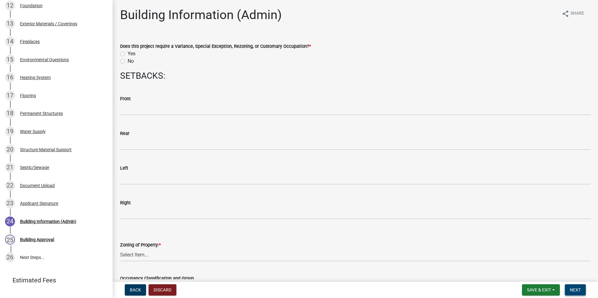
scroll to position [335, 0]
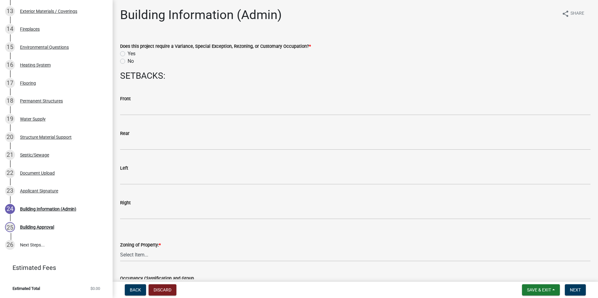
click at [128, 61] on label "No" at bounding box center [131, 62] width 6 height 8
click at [128, 61] on input "No" at bounding box center [130, 60] width 4 height 4
radio input "true"
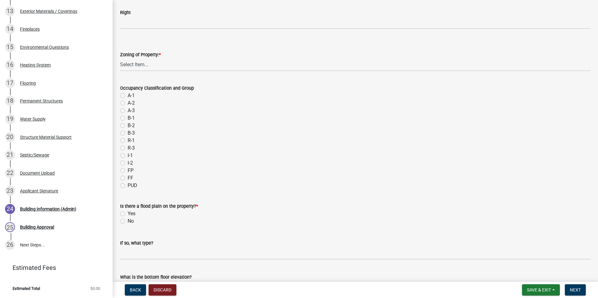
scroll to position [188, 0]
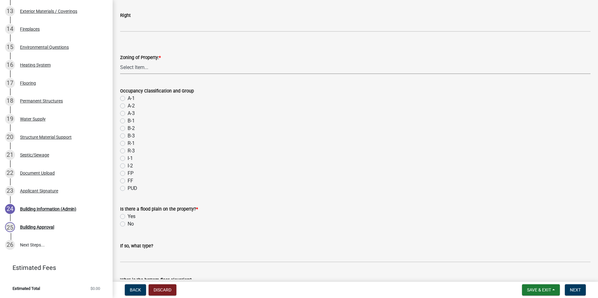
click at [148, 65] on select "Select Item... AG RS R1 R2 R3 R4 R5 PB NC LB CC GB I1 I2 I3 MH" at bounding box center [355, 67] width 470 height 13
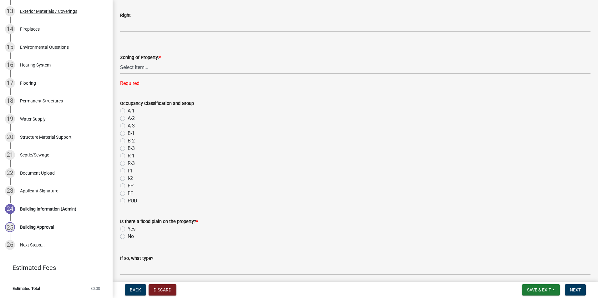
click at [139, 70] on select "Select Item... AG RS R1 R2 R3 R4 R5 PB NC LB CC GB I1 I2 I3 MH" at bounding box center [355, 67] width 470 height 13
click at [120, 61] on select "Select Item... AG RS R1 R2 R3 R4 R5 PB NC LB CC GB I1 I2 I3 MH" at bounding box center [355, 67] width 470 height 13
select select "b7a28d33-9205-4004-9658-b088d183e0a4"
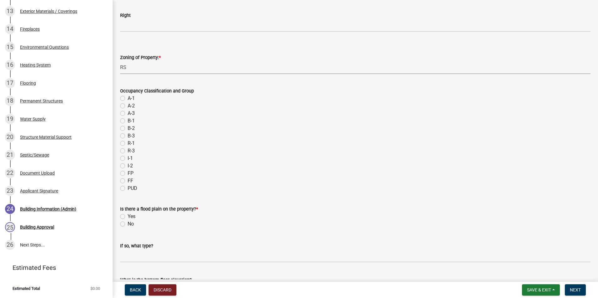
scroll to position [313, 0]
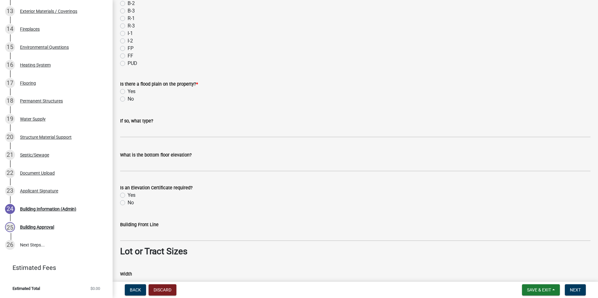
click at [128, 99] on label "No" at bounding box center [131, 99] width 6 height 8
click at [128, 99] on input "No" at bounding box center [130, 97] width 4 height 4
radio input "true"
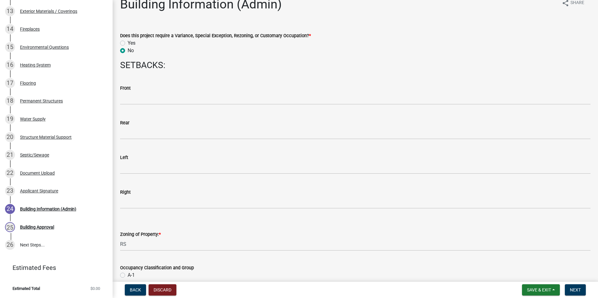
scroll to position [0, 0]
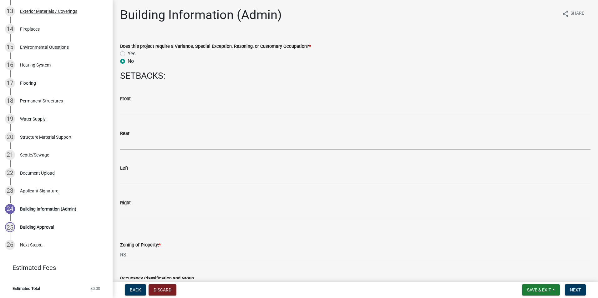
click at [128, 53] on label "Yes" at bounding box center [132, 54] width 8 height 8
click at [128, 53] on input "Yes" at bounding box center [130, 52] width 4 height 4
radio input "true"
click at [574, 288] on span "Next" at bounding box center [575, 290] width 11 height 5
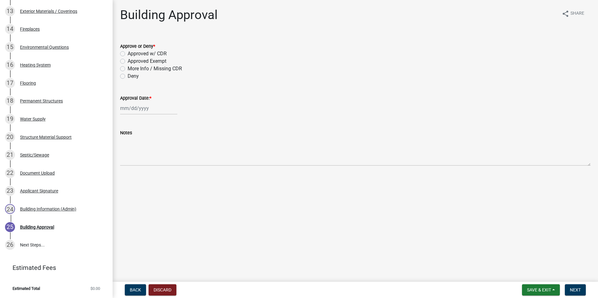
click at [128, 53] on label "Approved w/ CDR" at bounding box center [147, 54] width 39 height 8
click at [128, 53] on input "Approved w/ CDR" at bounding box center [130, 52] width 4 height 4
radio input "true"
click at [144, 108] on div at bounding box center [148, 108] width 57 height 13
select select "8"
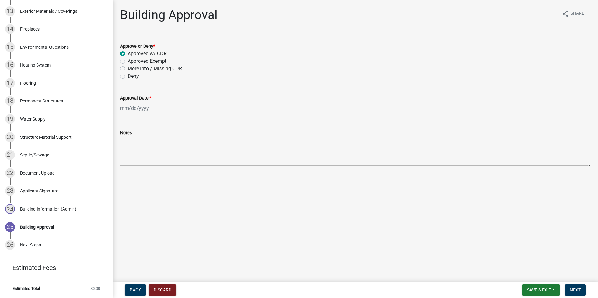
select select "2025"
click at [159, 173] on div "21" at bounding box center [156, 172] width 10 height 10
type input "08/21/2025"
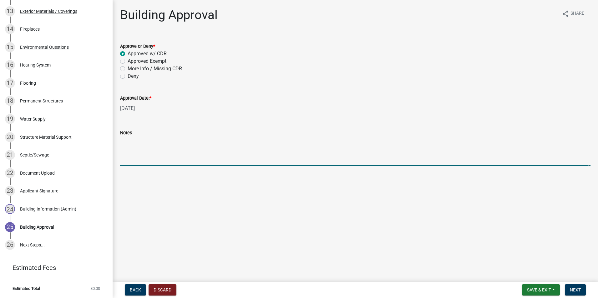
click at [190, 158] on textarea "Notes" at bounding box center [355, 151] width 470 height 29
type textarea "ELECTRICAL WORK BEING DONE ON THE COVENANT PLACE"
click at [569, 292] on button "Next" at bounding box center [575, 290] width 21 height 11
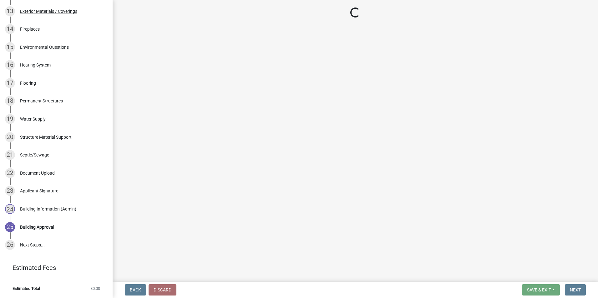
scroll to position [479, 0]
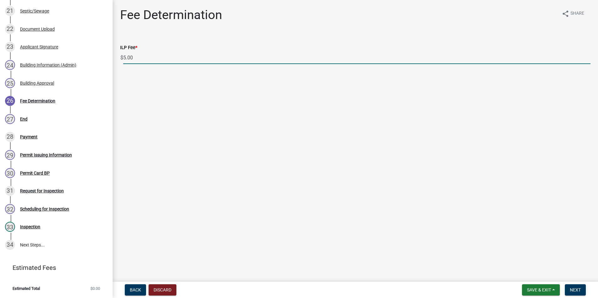
drag, startPoint x: 187, startPoint y: 58, endPoint x: 123, endPoint y: 56, distance: 64.2
click at [123, 56] on div "$ 5.00" at bounding box center [355, 57] width 470 height 13
type input "45.00"
click at [575, 293] on button "Next" at bounding box center [575, 290] width 21 height 11
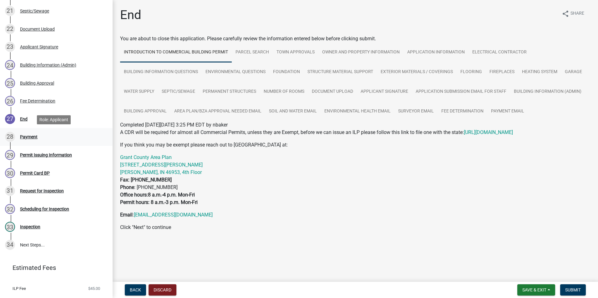
click at [32, 136] on div "Payment" at bounding box center [29, 137] width 18 height 4
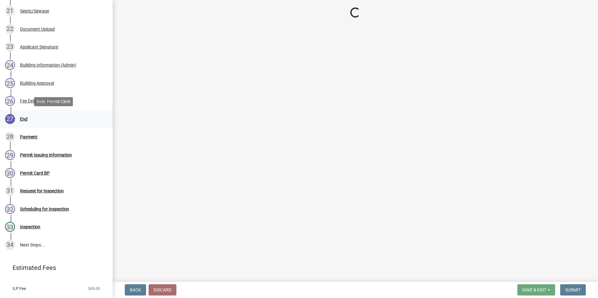
select select "3: 3"
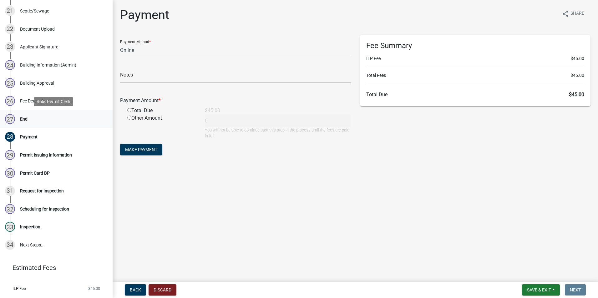
click at [31, 122] on div "27 End" at bounding box center [54, 119] width 98 height 10
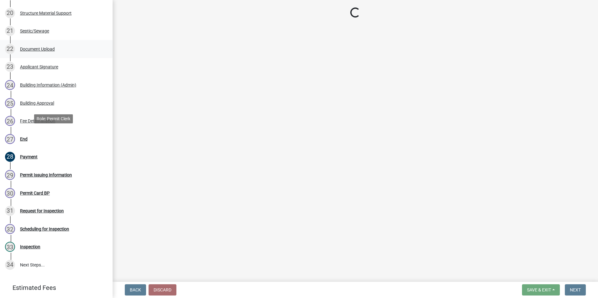
scroll to position [462, 0]
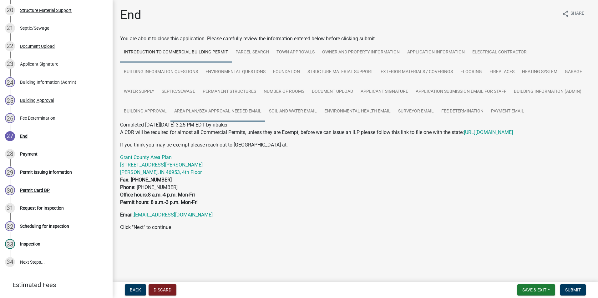
click at [230, 109] on link "Area Plan/BZA Approval Needed Email" at bounding box center [217, 112] width 95 height 20
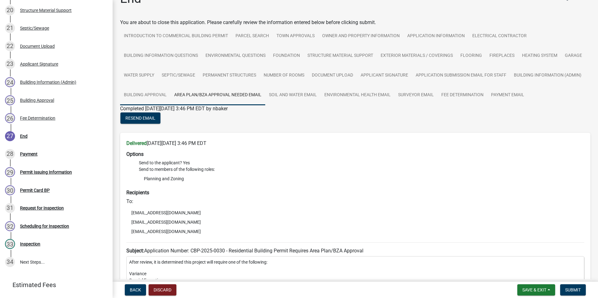
scroll to position [0, 0]
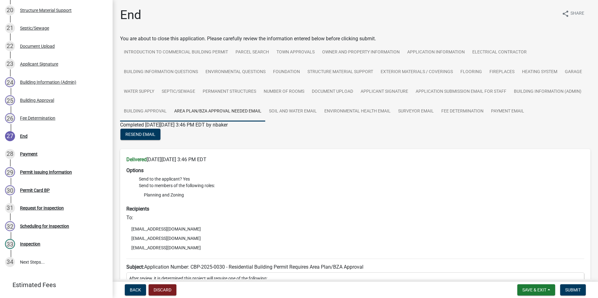
click at [154, 111] on link "Building Approval" at bounding box center [145, 112] width 50 height 20
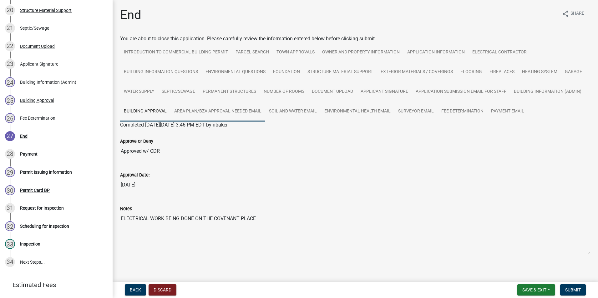
click at [222, 114] on link "Area Plan/BZA Approval Needed Email" at bounding box center [217, 112] width 95 height 20
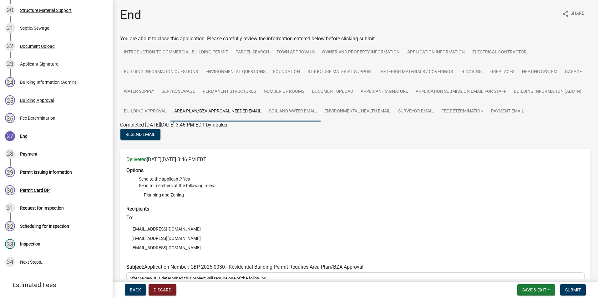
click at [288, 109] on link "Soil and Water Email" at bounding box center [292, 112] width 55 height 20
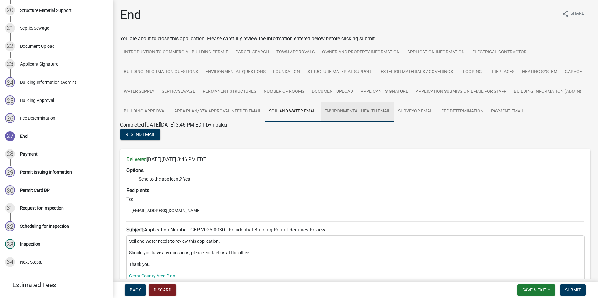
click at [334, 110] on link "Environmental Health Email" at bounding box center [358, 112] width 74 height 20
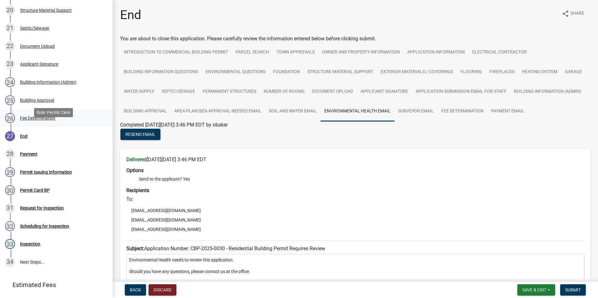
scroll to position [431, 0]
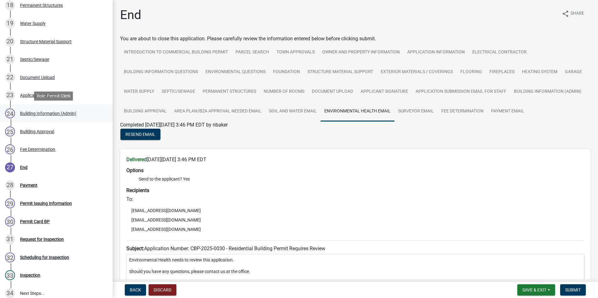
click at [59, 114] on div "Building Information (Admin)" at bounding box center [48, 113] width 56 height 4
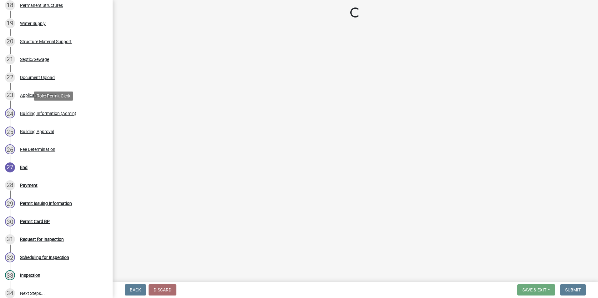
select select "b7a28d33-9205-4004-9658-b088d183e0a4"
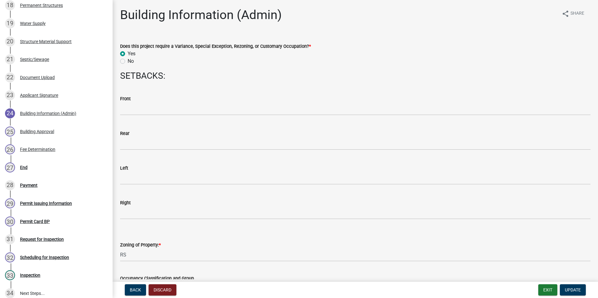
click at [128, 60] on label "No" at bounding box center [131, 62] width 6 height 8
click at [128, 60] on input "No" at bounding box center [130, 60] width 4 height 4
radio input "true"
click at [576, 290] on span "Update" at bounding box center [573, 290] width 16 height 5
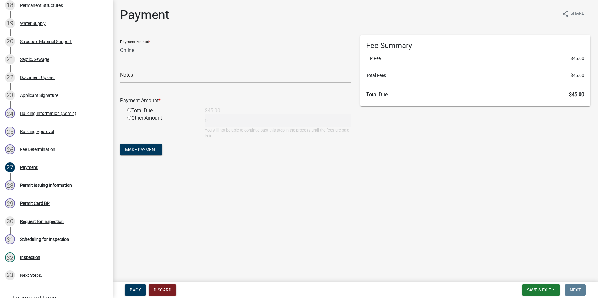
scroll to position [412, 0]
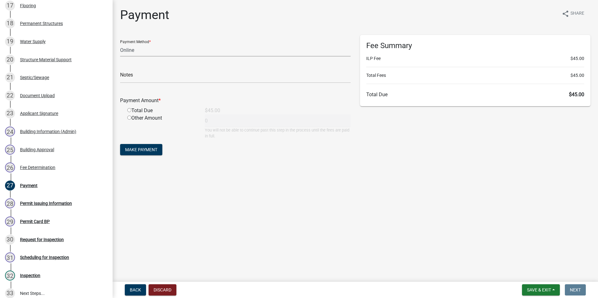
click at [183, 51] on select "Credit Card POS Check Cash Online" at bounding box center [235, 50] width 230 height 13
select select "0: 2"
click at [120, 44] on select "Credit Card POS Check Cash Online" at bounding box center [235, 50] width 230 height 13
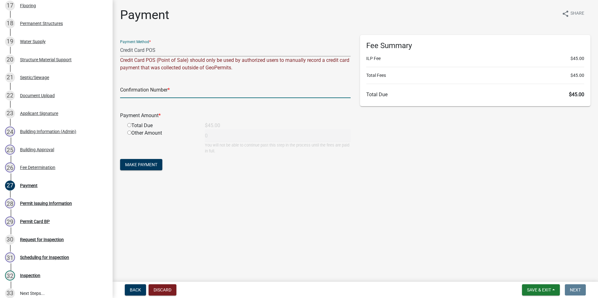
click at [161, 93] on input "text" at bounding box center [235, 91] width 230 height 13
paste input "14857805"
type input "14857805"
click at [130, 123] on input "radio" at bounding box center [129, 125] width 4 height 4
radio input "true"
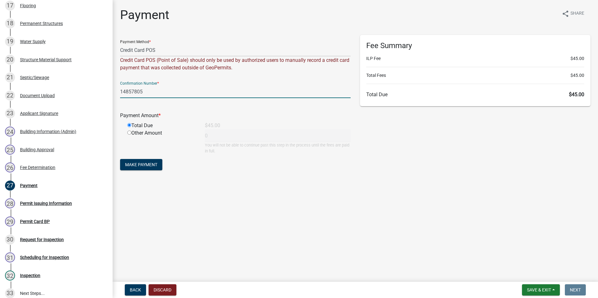
type input "45"
click at [143, 163] on span "Make Payment" at bounding box center [141, 164] width 32 height 5
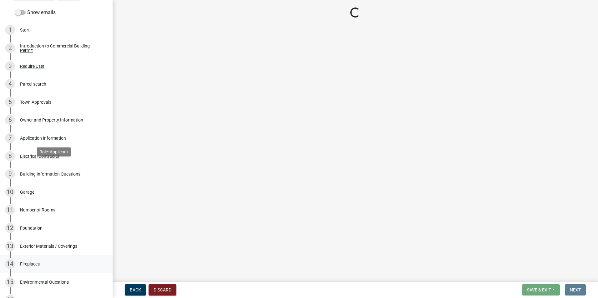
scroll to position [0, 0]
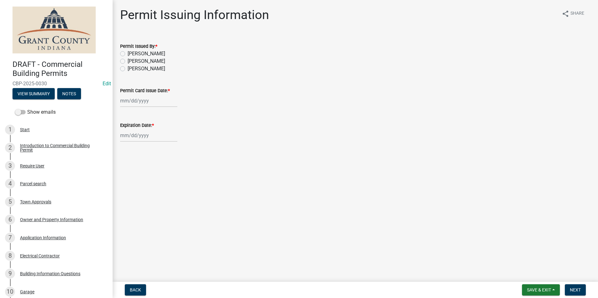
click at [128, 56] on label "Nolan Baker" at bounding box center [147, 54] width 38 height 8
click at [128, 54] on input "Nolan Baker" at bounding box center [130, 52] width 4 height 4
radio input "true"
click at [134, 98] on div at bounding box center [148, 100] width 57 height 13
select select "8"
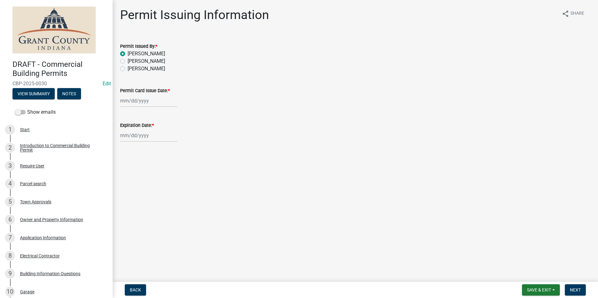
select select "2025"
click at [167, 166] on div "22" at bounding box center [166, 164] width 10 height 10
type input "08/22/2025"
click at [149, 139] on div at bounding box center [148, 135] width 57 height 13
select select "8"
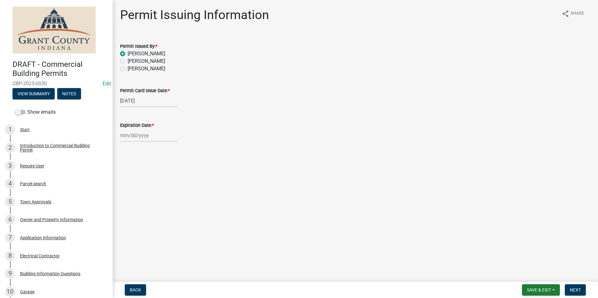
select select "2025"
click at [140, 105] on div "08/22/2025" at bounding box center [148, 100] width 57 height 13
select select "8"
select select "2025"
click at [159, 161] on div "21" at bounding box center [156, 164] width 10 height 10
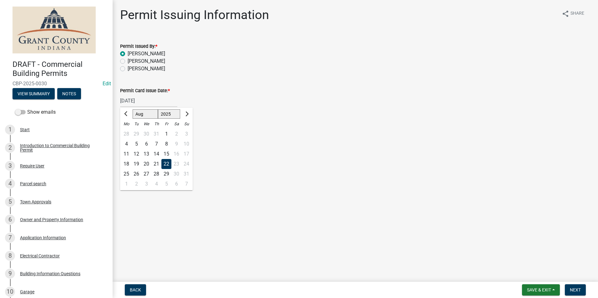
type input "08/21/2025"
click at [151, 130] on div at bounding box center [148, 135] width 57 height 13
select select "8"
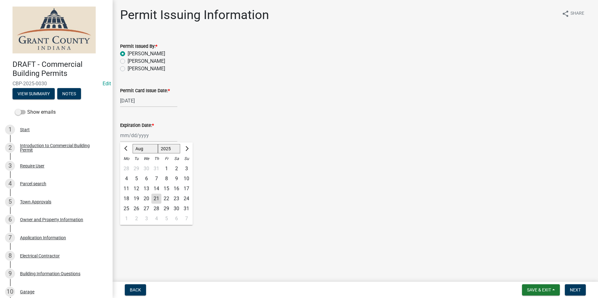
click at [167, 151] on select "1525 1526 1527 1528 1529 1530 1531 1532 1533 1534 1535 1536 1537 1538 1539 1540…" at bounding box center [169, 148] width 23 height 9
select select "2026"
click at [158, 144] on select "1525 1526 1527 1528 1529 1530 1531 1532 1533 1534 1535 1536 1537 1538 1539 1540…" at bounding box center [169, 148] width 23 height 9
click at [150, 151] on select "Jan Feb Mar Apr May Jun Jul Aug Sep Oct Nov Dec" at bounding box center [145, 148] width 25 height 9
select select "2"
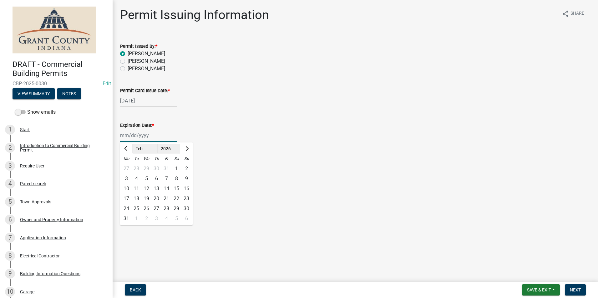
click at [133, 144] on select "Jan Feb Mar Apr May Jun Jul Aug Sep Oct Nov Dec" at bounding box center [145, 148] width 25 height 9
click at [177, 199] on div "21" at bounding box center [176, 199] width 10 height 10
type input "02/21/2026"
click at [577, 289] on span "Next" at bounding box center [575, 290] width 11 height 5
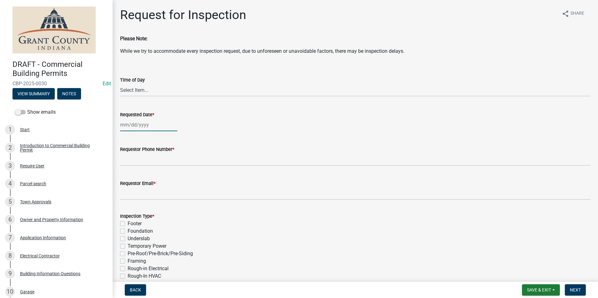
click at [146, 124] on div at bounding box center [148, 125] width 57 height 13
select select "8"
select select "2025"
click at [167, 189] on div "22" at bounding box center [166, 188] width 10 height 10
type input "08/22/2025"
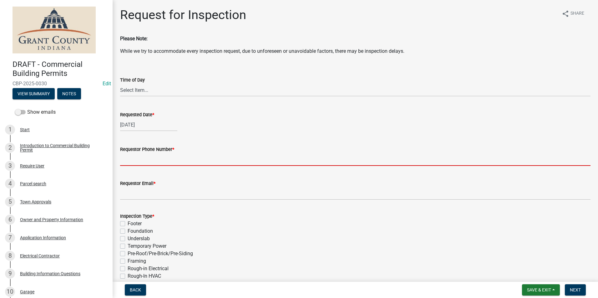
click at [152, 161] on input "Requestor Phone Number *" at bounding box center [355, 159] width 470 height 13
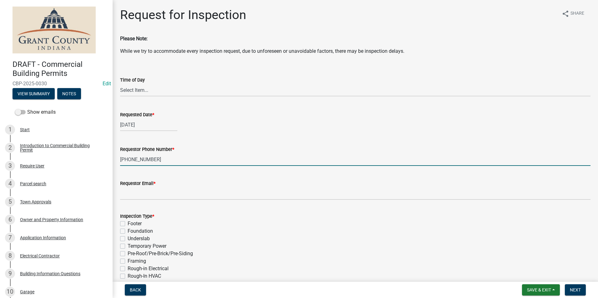
type input "765-664-6642"
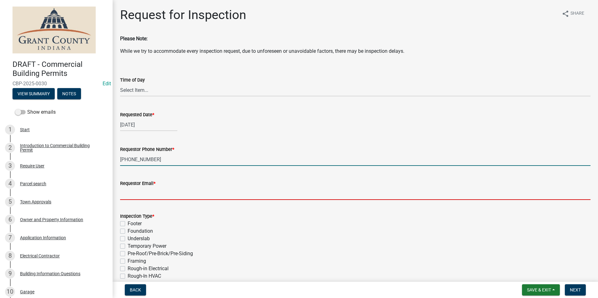
click at [155, 195] on input "Requestor Email *" at bounding box center [355, 193] width 470 height 13
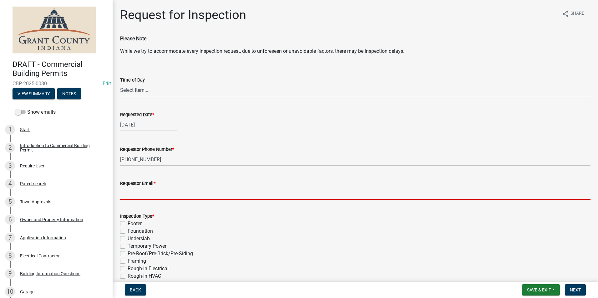
type input "noemail@gmail.com"
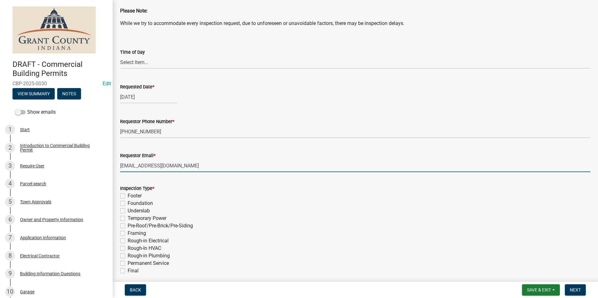
scroll to position [63, 0]
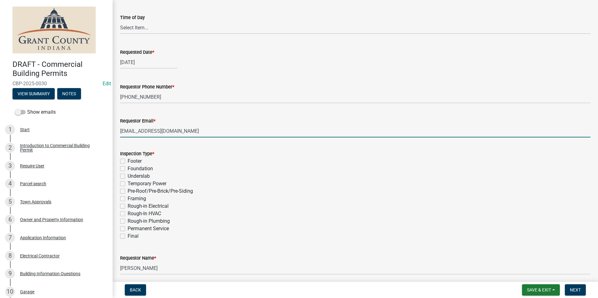
click at [128, 207] on label "Rough-in Electrical" at bounding box center [148, 207] width 41 height 8
click at [128, 207] on input "Rough-in Electrical" at bounding box center [130, 205] width 4 height 4
checkbox input "true"
checkbox input "false"
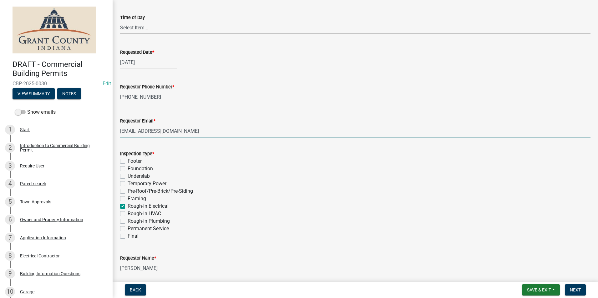
checkbox input "false"
checkbox input "true"
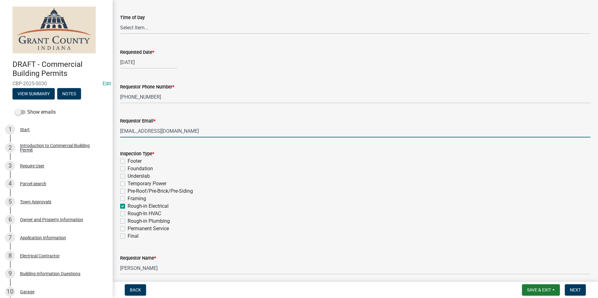
checkbox input "false"
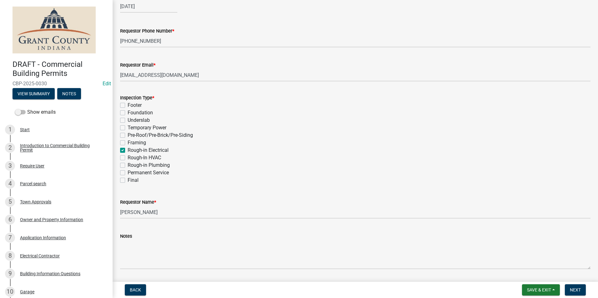
scroll to position [125, 0]
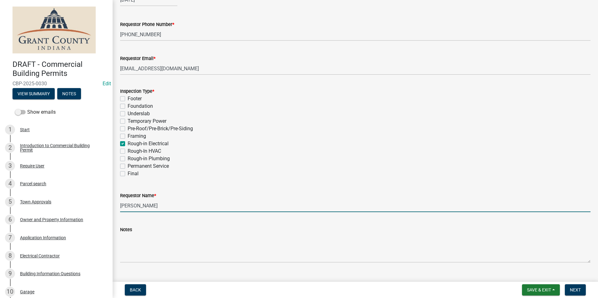
drag, startPoint x: 154, startPoint y: 206, endPoint x: 120, endPoint y: 206, distance: 33.8
click at [120, 206] on input "Nolan Baker" at bounding box center [355, 206] width 470 height 13
type input "Amy Circle"
click at [581, 285] on button "Next" at bounding box center [575, 290] width 21 height 11
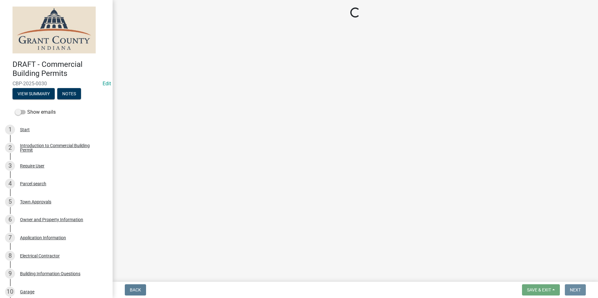
scroll to position [0, 0]
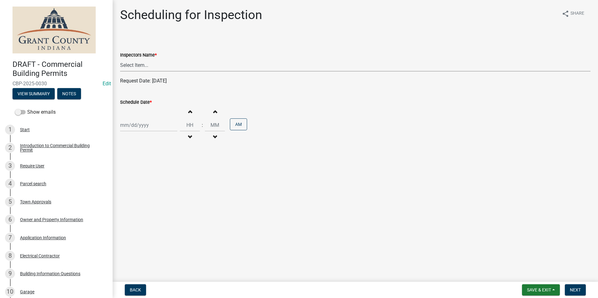
click at [152, 69] on select "Select Item... rberryhill (Randy Berryhill) jecouch (Jeffrey Couch) BBenefield …" at bounding box center [355, 65] width 470 height 13
select select "d7f9a44a-d2ea-4d3c-83b3-1aa71c950bd5"
click at [120, 59] on select "Select Item... rberryhill (Randy Berryhill) jecouch (Jeffrey Couch) BBenefield …" at bounding box center [355, 65] width 470 height 13
drag, startPoint x: 152, startPoint y: 115, endPoint x: 163, endPoint y: 125, distance: 14.8
click at [152, 115] on div "Increment hours Decrement hours : Increment minutes Decrement minutes AM" at bounding box center [355, 125] width 470 height 38
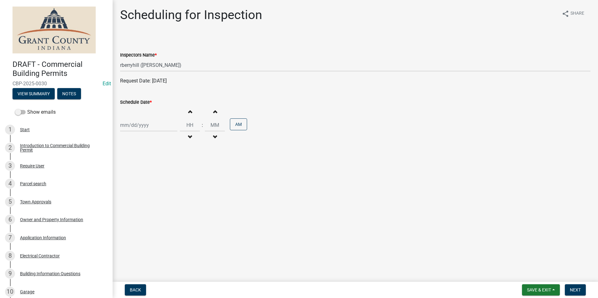
select select "8"
select select "2025"
click at [149, 124] on div "Jan Feb Mar Apr May Jun Jul Aug Sep Oct Nov Dec 1525 1526 1527 1528 1529 1530 1…" at bounding box center [148, 125] width 57 height 13
click at [168, 187] on div "22" at bounding box center [166, 189] width 10 height 10
type input "08/22/2025"
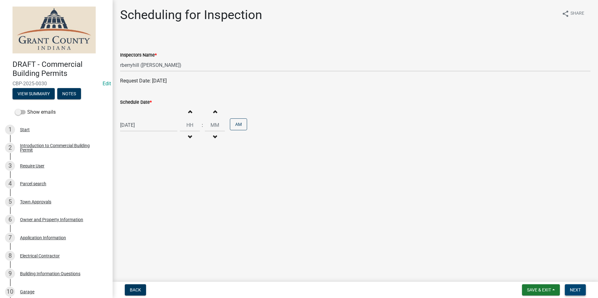
click at [574, 292] on span "Next" at bounding box center [575, 290] width 11 height 5
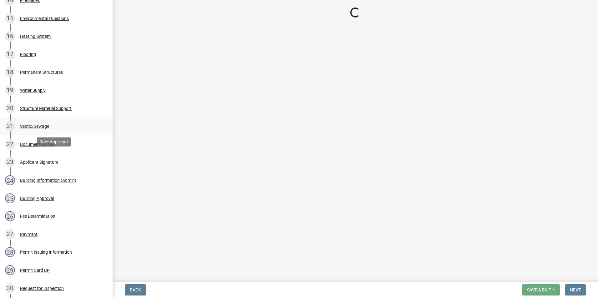
scroll to position [438, 0]
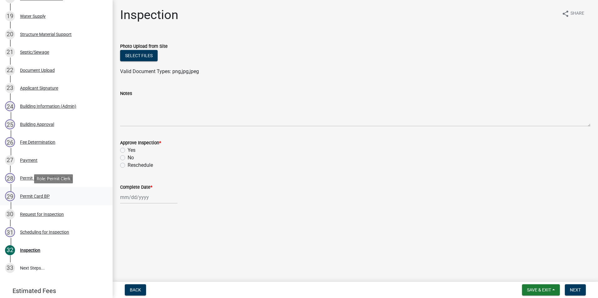
click at [45, 194] on div "Permit Card BP" at bounding box center [35, 196] width 30 height 4
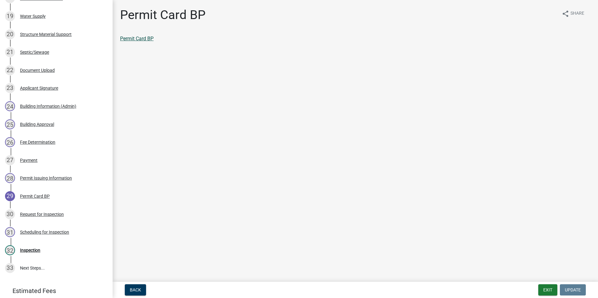
click at [137, 38] on link "Permit Card BP" at bounding box center [136, 39] width 33 height 6
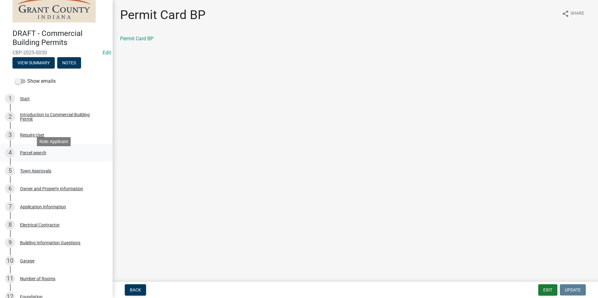
scroll to position [31, 0]
click at [48, 188] on div "Owner and Property Information" at bounding box center [51, 188] width 63 height 4
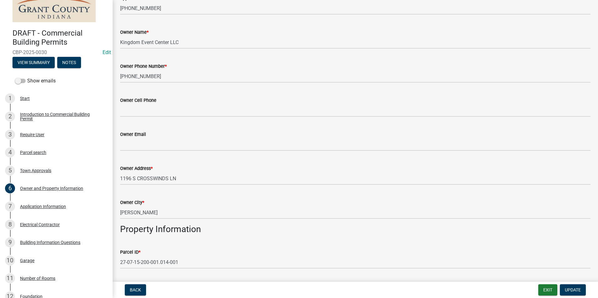
scroll to position [94, 0]
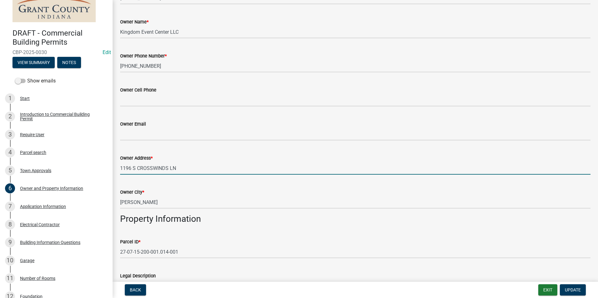
drag, startPoint x: 233, startPoint y: 163, endPoint x: 109, endPoint y: 164, distance: 124.5
click at [109, 164] on div "DRAFT - Commercial Building Permits CBP-2025-0030 Edit View Summary Notes Show …" at bounding box center [299, 149] width 598 height 298
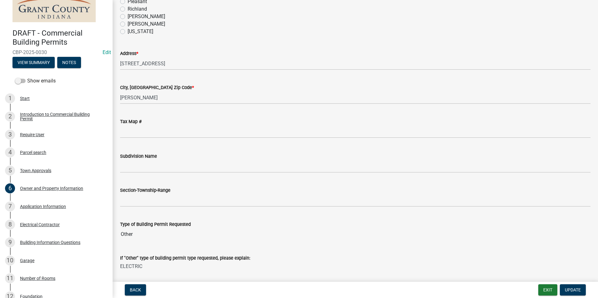
scroll to position [467, 0]
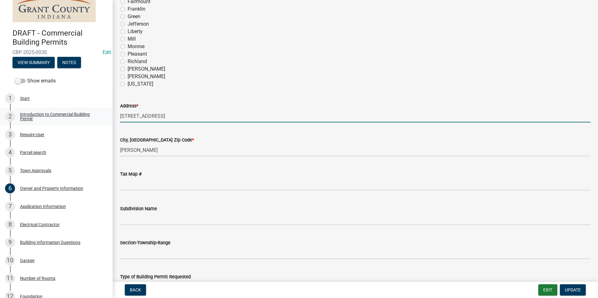
drag, startPoint x: 129, startPoint y: 112, endPoint x: 82, endPoint y: 112, distance: 46.3
click at [82, 112] on div "DRAFT - Commercial Building Permits CBP-2025-0030 Edit View Summary Notes Show …" at bounding box center [299, 149] width 598 height 298
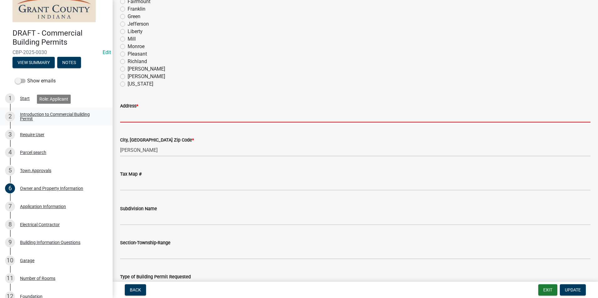
paste input "1196 S CROSSWINDS LN"
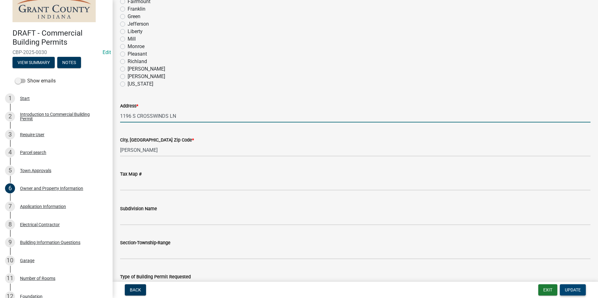
type input "1196 S CROSSWINDS LN"
click at [581, 288] on button "Update" at bounding box center [573, 290] width 26 height 11
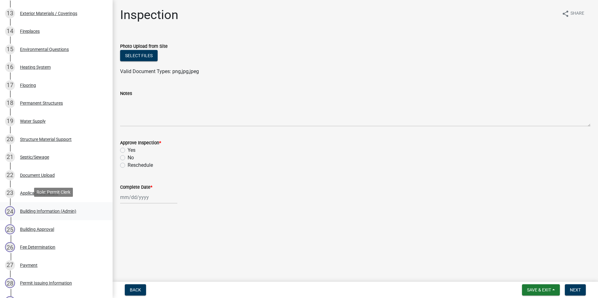
scroll to position [407, 0]
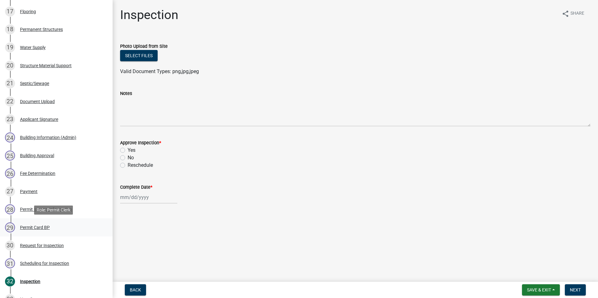
click at [45, 230] on div "29 Permit Card BP" at bounding box center [54, 228] width 98 height 10
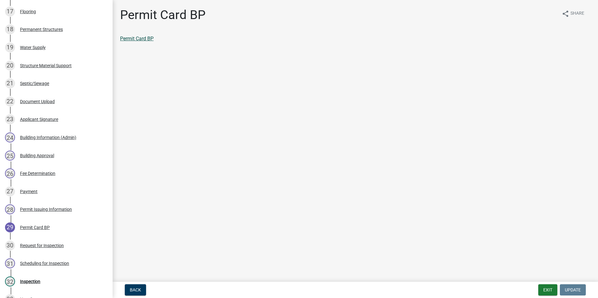
click at [149, 41] on link "Permit Card BP" at bounding box center [136, 39] width 33 height 6
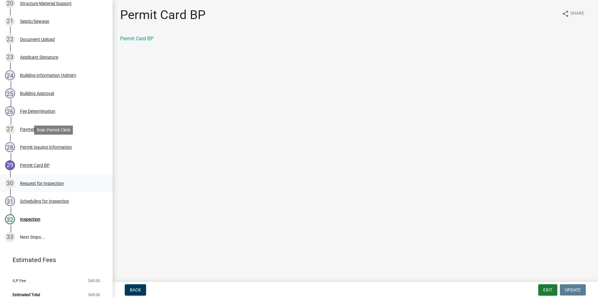
scroll to position [475, 0]
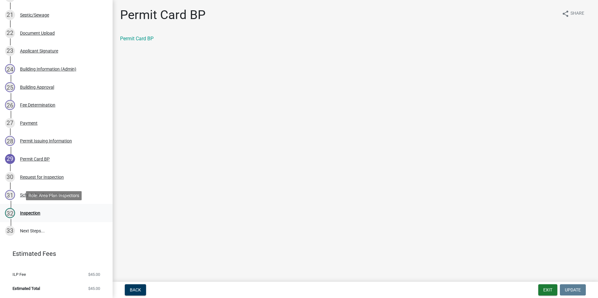
click at [44, 217] on div "32 Inspection" at bounding box center [54, 213] width 98 height 10
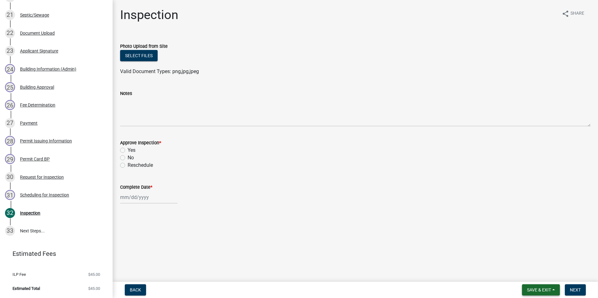
click at [538, 287] on button "Save & Exit" at bounding box center [541, 290] width 38 height 11
click at [536, 276] on button "Save & Exit" at bounding box center [535, 273] width 50 height 15
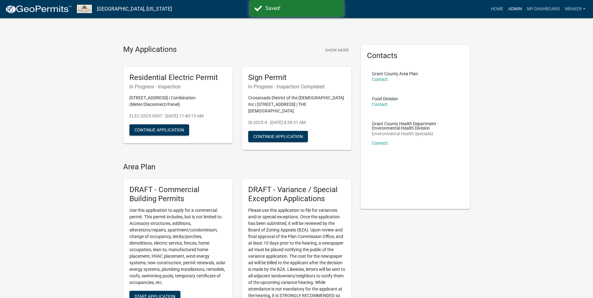
click at [516, 10] on link "Admin" at bounding box center [515, 9] width 19 height 12
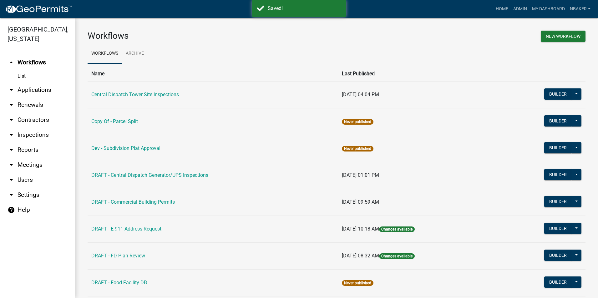
click at [30, 128] on link "arrow_drop_down Inspections" at bounding box center [37, 135] width 75 height 15
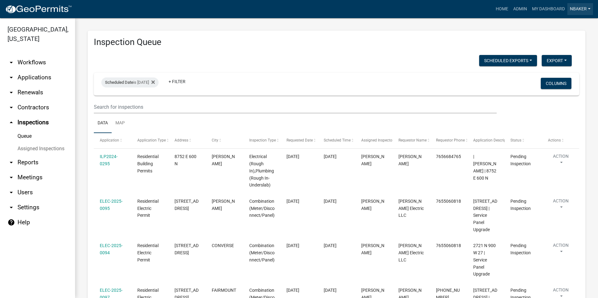
click at [576, 6] on link "nbaker" at bounding box center [580, 9] width 26 height 12
click at [567, 59] on link "Logout" at bounding box center [568, 60] width 50 height 15
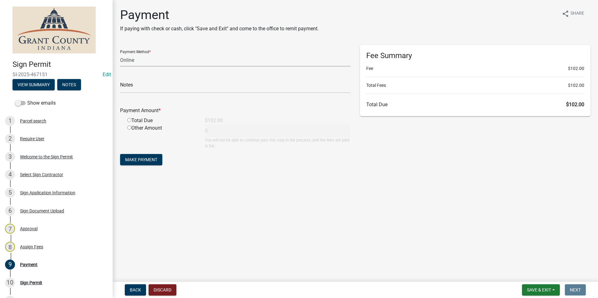
drag, startPoint x: 169, startPoint y: 61, endPoint x: 169, endPoint y: 65, distance: 4.1
click at [169, 61] on select "Credit Card POS Check Cash Online" at bounding box center [235, 60] width 230 height 13
select select "0: 2"
click at [120, 54] on select "Credit Card POS Check Cash Online" at bounding box center [235, 60] width 230 height 13
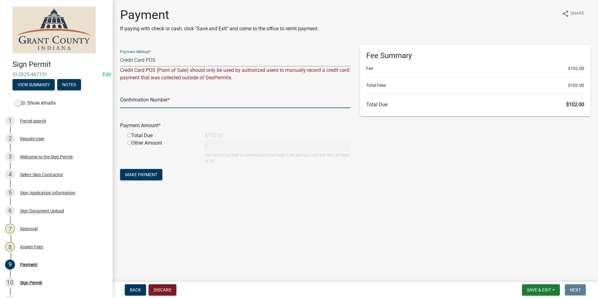
click at [184, 101] on input "text" at bounding box center [235, 101] width 230 height 13
paste input "14857424"
type input "14857424"
click at [130, 134] on input "radio" at bounding box center [129, 135] width 4 height 4
radio input "true"
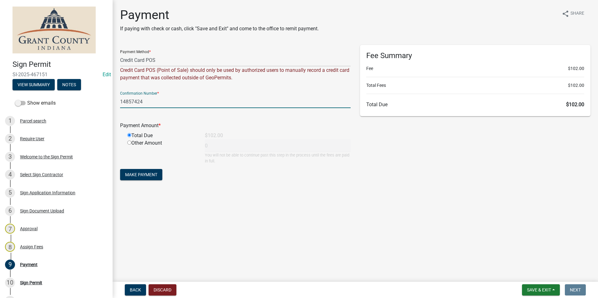
type input "102"
click at [140, 178] on button "Make Payment" at bounding box center [141, 174] width 42 height 11
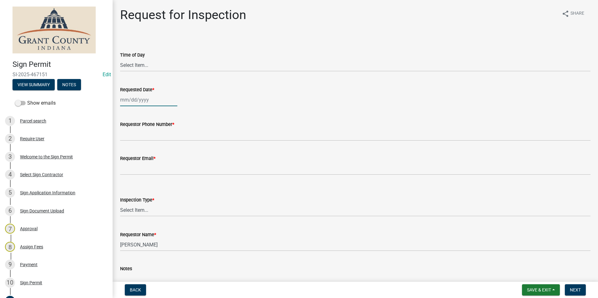
click at [145, 98] on div at bounding box center [148, 99] width 57 height 13
select select "8"
select select "2025"
click at [165, 161] on div "22" at bounding box center [166, 163] width 10 height 10
type input "[DATE]"
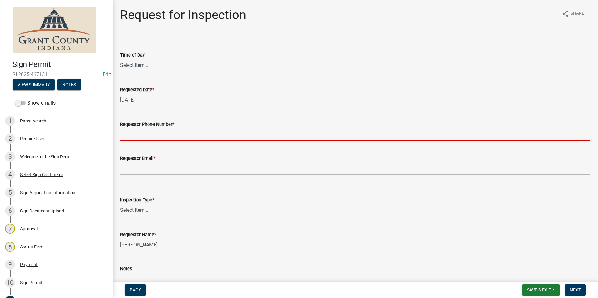
click at [163, 139] on input "Requestor Phone Number *" at bounding box center [355, 134] width 470 height 13
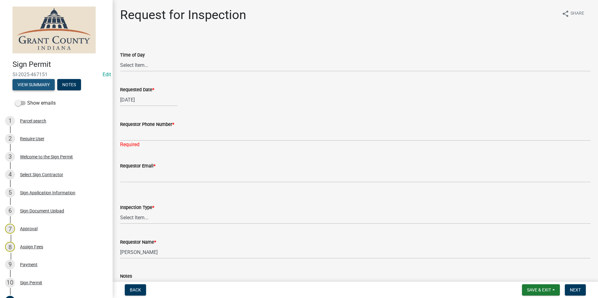
click at [23, 83] on button "View Summary" at bounding box center [34, 84] width 42 height 11
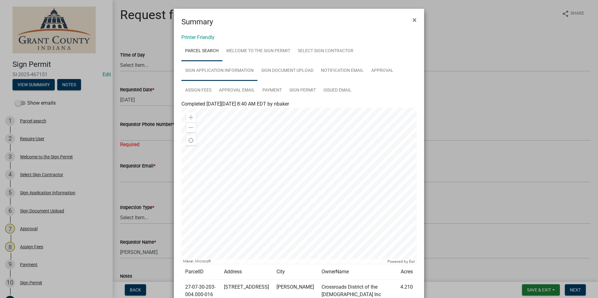
click at [222, 70] on link "Sign Application Information" at bounding box center [219, 71] width 76 height 20
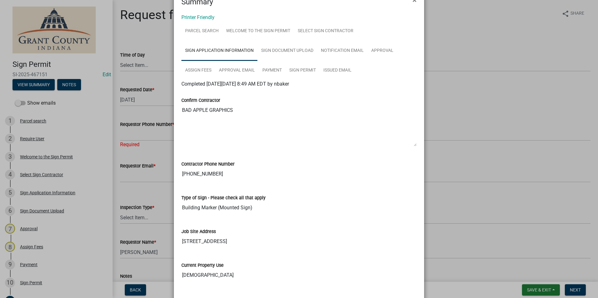
scroll to position [31, 0]
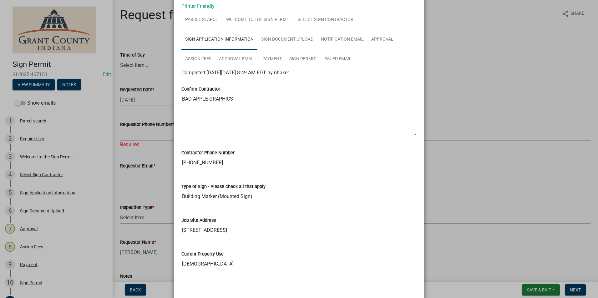
drag, startPoint x: 226, startPoint y: 168, endPoint x: 171, endPoint y: 161, distance: 56.0
click at [171, 161] on ngb-modal-window "Summary × Printer Friendly Parcel search Welcome to the Sign Permit Select Sign…" at bounding box center [299, 149] width 598 height 298
click at [164, 157] on ngb-modal-window "Summary × Printer Friendly Parcel search Welcome to the Sign Permit Select Sign…" at bounding box center [299, 149] width 598 height 298
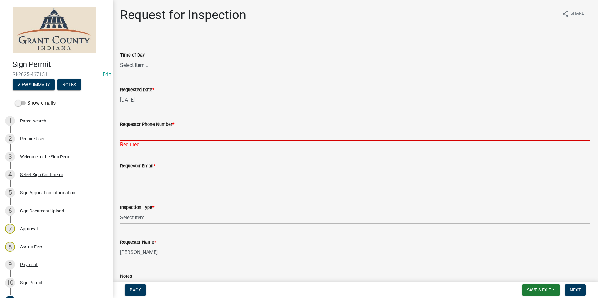
click at [167, 136] on input "Requestor Phone Number *" at bounding box center [355, 134] width 470 height 13
paste input "765-573-4093"
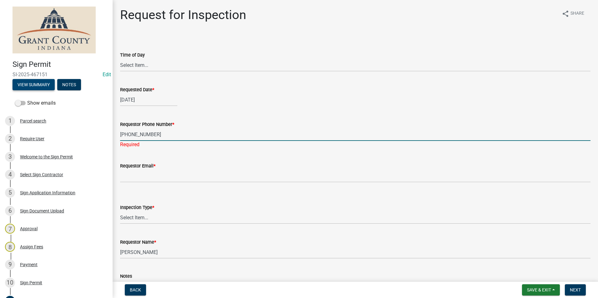
type input "765-573-4093"
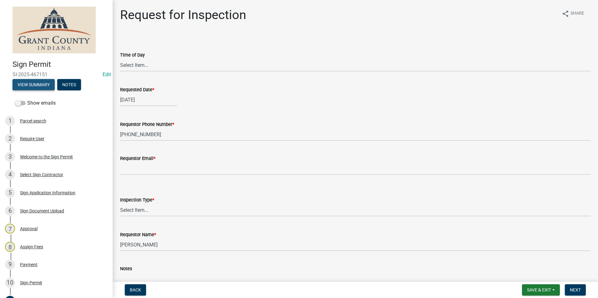
click at [52, 88] on button "View Summary" at bounding box center [34, 84] width 42 height 11
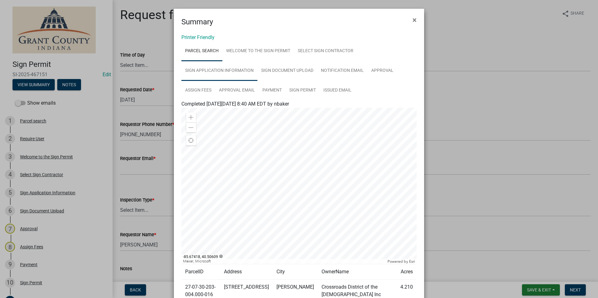
click at [198, 76] on link "Sign Application Information" at bounding box center [219, 71] width 76 height 20
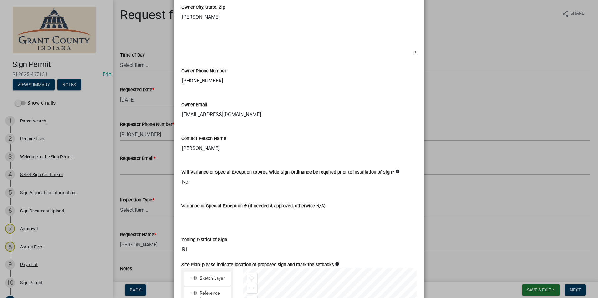
scroll to position [532, 0]
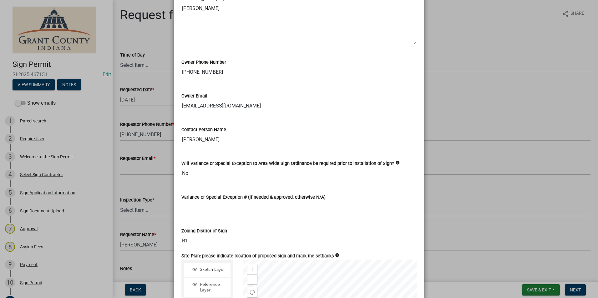
click at [160, 154] on ngb-modal-window "Summary × Printer Friendly Parcel search Welcome to the Sign Permit Select Sign…" at bounding box center [299, 149] width 598 height 298
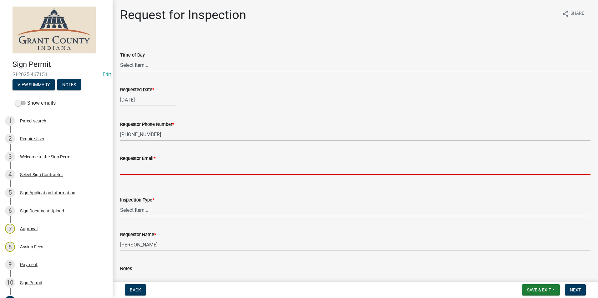
click at [157, 166] on input "Requestor Email *" at bounding box center [355, 168] width 470 height 13
type input "noemail@gmail.com"
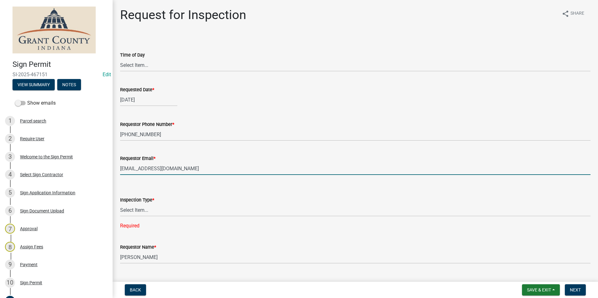
scroll to position [31, 0]
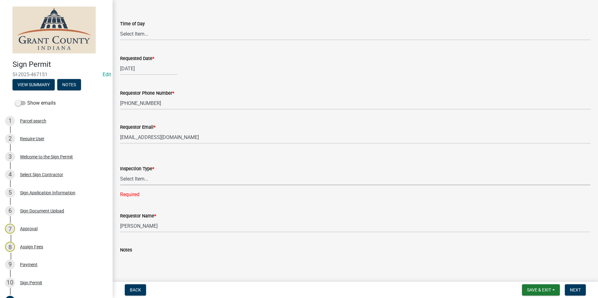
click at [157, 177] on select "Select Item... Stake Out Footing Electric Connection Final" at bounding box center [355, 179] width 470 height 13
click at [120, 173] on select "Select Item... Stake Out Footing Electric Connection Final" at bounding box center [355, 179] width 470 height 13
select select "8542b522-0588-4dfe-94b0-effffb9882b3"
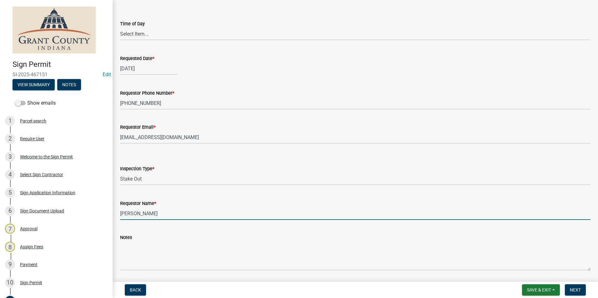
drag, startPoint x: 174, startPoint y: 210, endPoint x: 121, endPoint y: 212, distance: 53.5
click at [121, 212] on input "Nolan Baker" at bounding box center [355, 213] width 470 height 13
type input "b"
type input "Bad Apple Graphics"
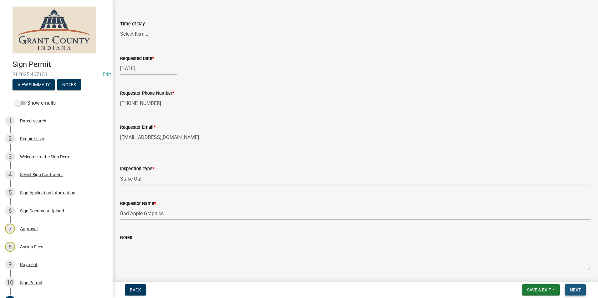
click at [579, 288] on span "Next" at bounding box center [575, 290] width 11 height 5
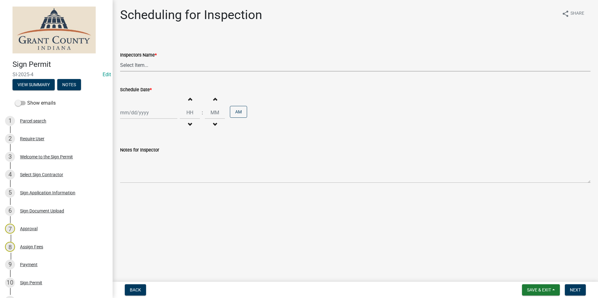
click at [137, 65] on select "Select Item... rberryhill (Randy Berryhill) jecouch (Jeffrey Couch) BBenefield …" at bounding box center [355, 65] width 470 height 13
select select "d7f9a44a-d2ea-4d3c-83b3-1aa71c950bd5"
click at [120, 59] on select "Select Item... rberryhill (Randy Berryhill) jecouch (Jeffrey Couch) BBenefield …" at bounding box center [355, 65] width 470 height 13
click at [161, 116] on div at bounding box center [148, 112] width 57 height 13
select select "8"
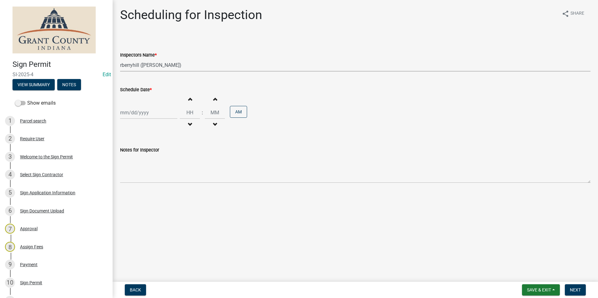
select select "2025"
click at [168, 176] on div "22" at bounding box center [166, 176] width 10 height 10
type input "08/22/2025"
click at [578, 286] on button "Next" at bounding box center [575, 290] width 21 height 11
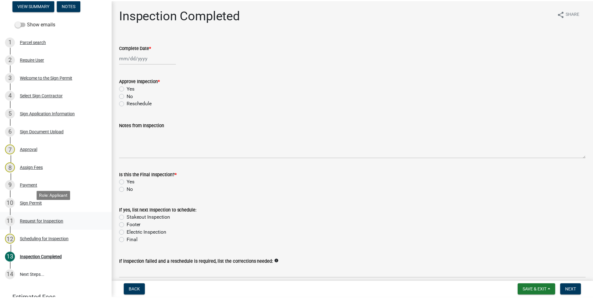
scroll to position [94, 0]
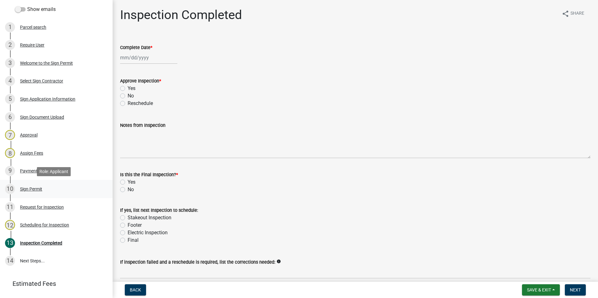
click at [35, 193] on div "10 Sign Permit" at bounding box center [54, 189] width 98 height 10
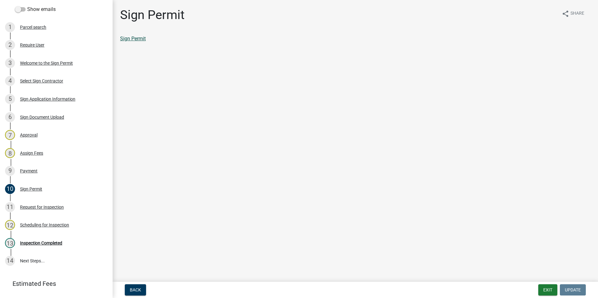
click at [130, 40] on link "Sign Permit" at bounding box center [133, 39] width 26 height 6
click at [40, 245] on div "Inspection Completed" at bounding box center [41, 243] width 42 height 4
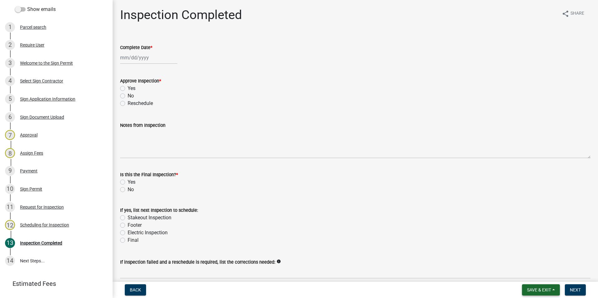
click at [544, 286] on button "Save & Exit" at bounding box center [541, 290] width 38 height 11
click at [541, 277] on button "Save & Exit" at bounding box center [535, 273] width 50 height 15
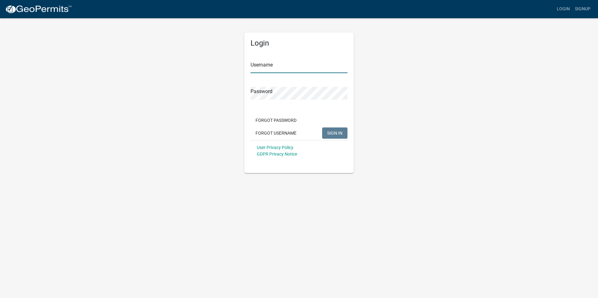
type input "nbaker"
click at [335, 131] on span "SIGN IN" at bounding box center [334, 132] width 15 height 5
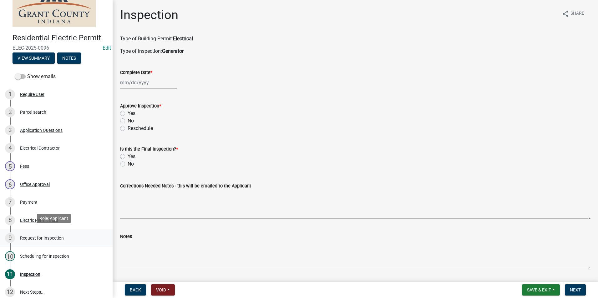
scroll to position [25, 0]
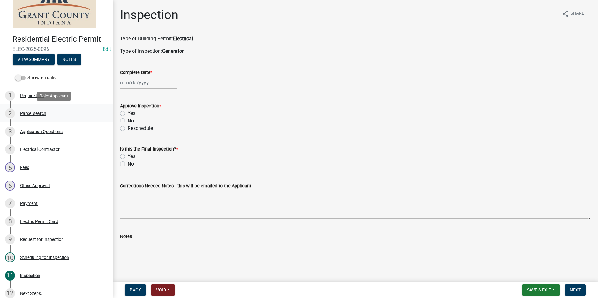
click at [40, 112] on div "Parcel search" at bounding box center [33, 113] width 26 height 4
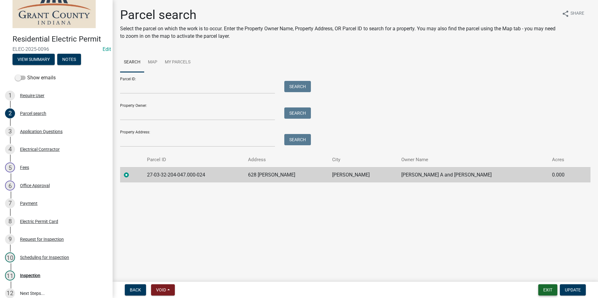
click at [553, 288] on button "Exit" at bounding box center [547, 290] width 19 height 11
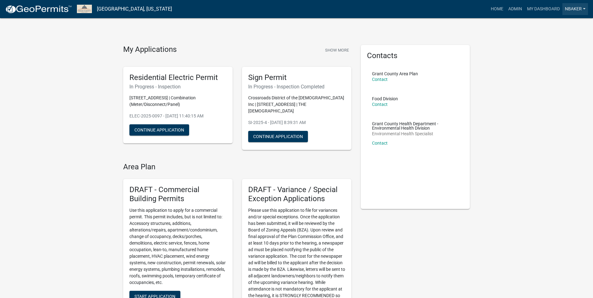
click at [575, 14] on link "nbaker" at bounding box center [576, 9] width 26 height 12
click at [559, 71] on div "Admin Account Logout" at bounding box center [563, 43] width 50 height 55
drag, startPoint x: 564, startPoint y: 53, endPoint x: 569, endPoint y: 44, distance: 10.2
click at [585, 14] on link "nbaker" at bounding box center [576, 9] width 26 height 12
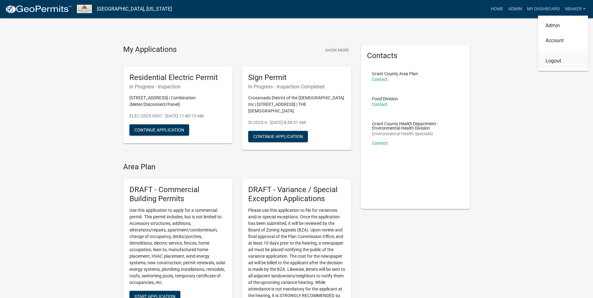
click at [564, 60] on link "Logout" at bounding box center [563, 60] width 50 height 15
